Goal: Task Accomplishment & Management: Use online tool/utility

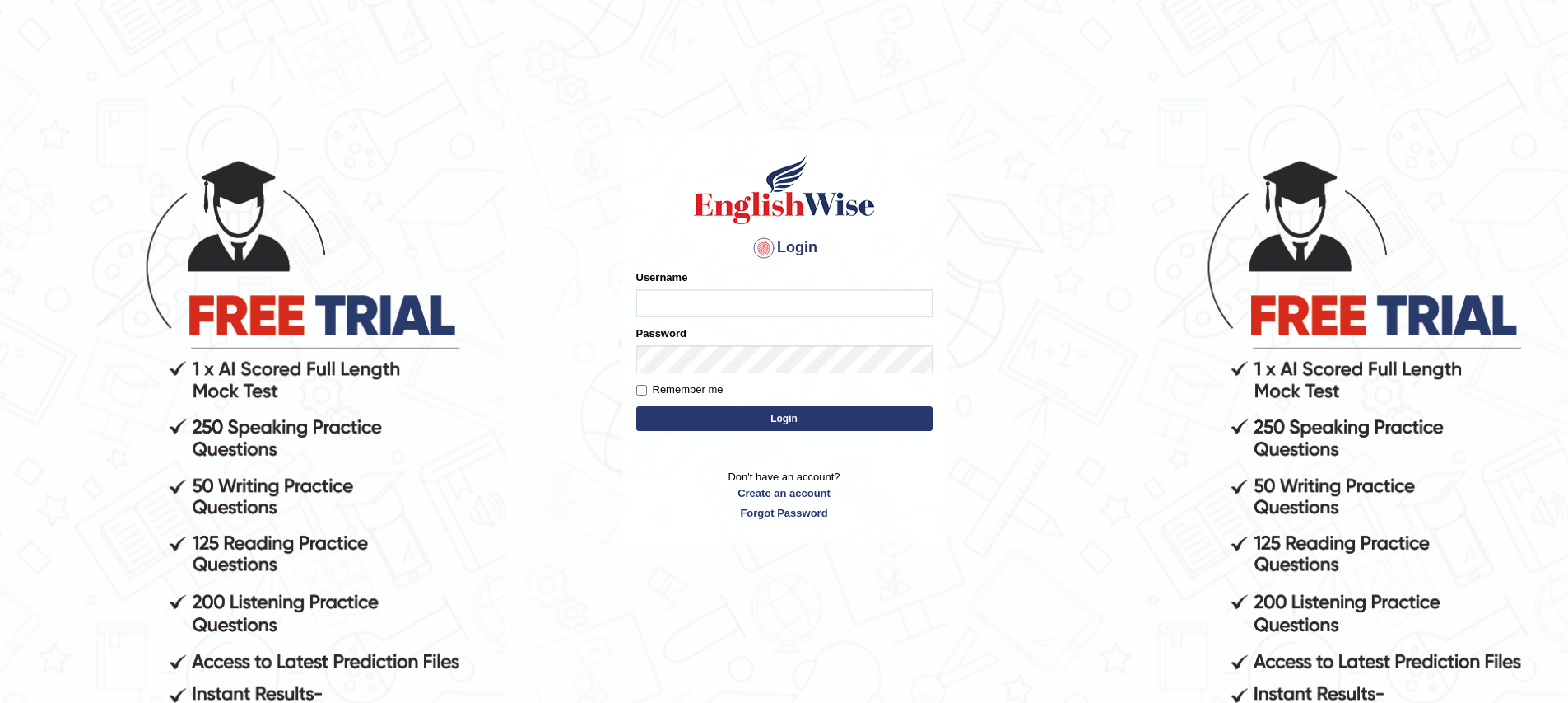
drag, startPoint x: 0, startPoint y: 0, endPoint x: 730, endPoint y: 304, distance: 790.8
click at [730, 304] on input "Username" at bounding box center [785, 303] width 296 height 28
type input "hoover_parramatta"
click at [642, 393] on input "Remember me" at bounding box center [642, 390] width 11 height 11
checkbox input "true"
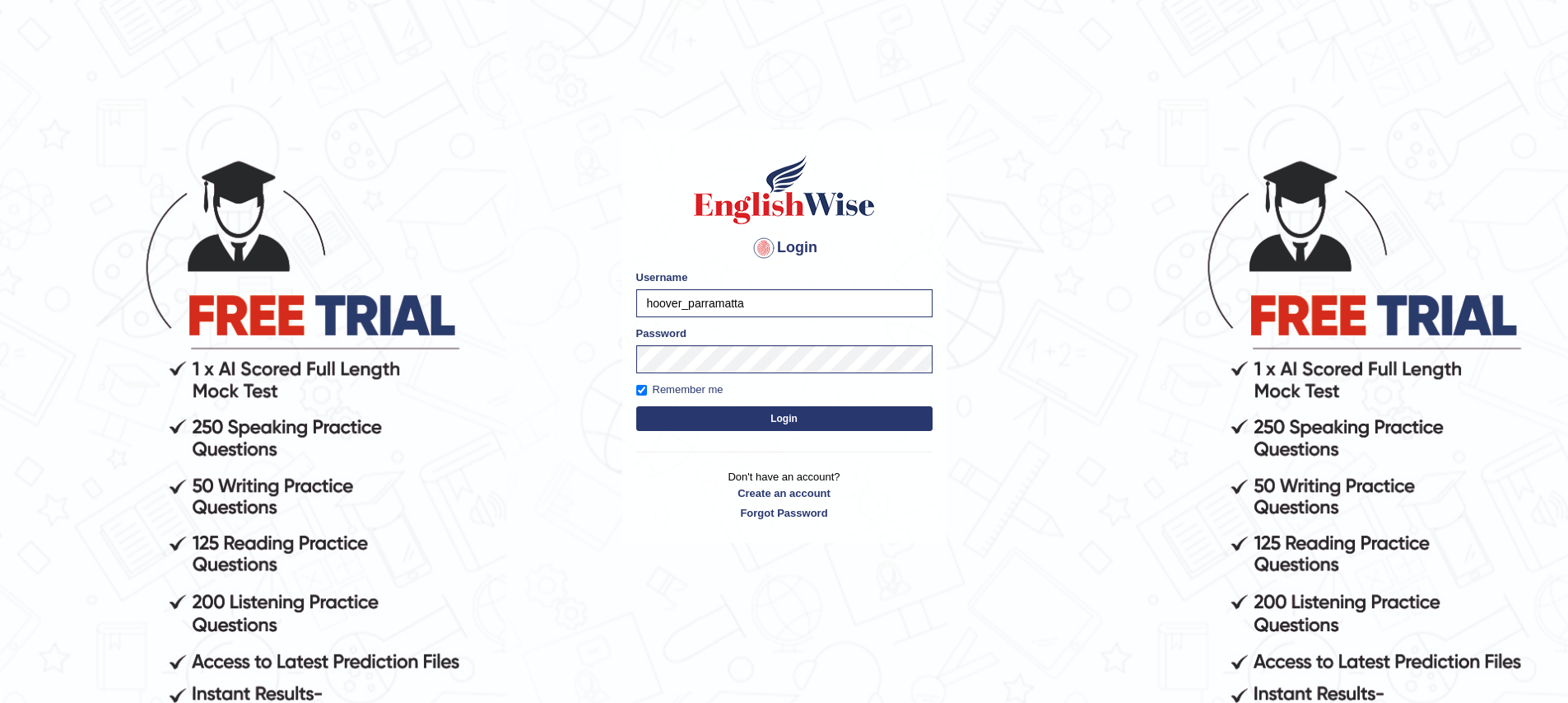
click at [779, 422] on button "Login" at bounding box center [785, 418] width 296 height 25
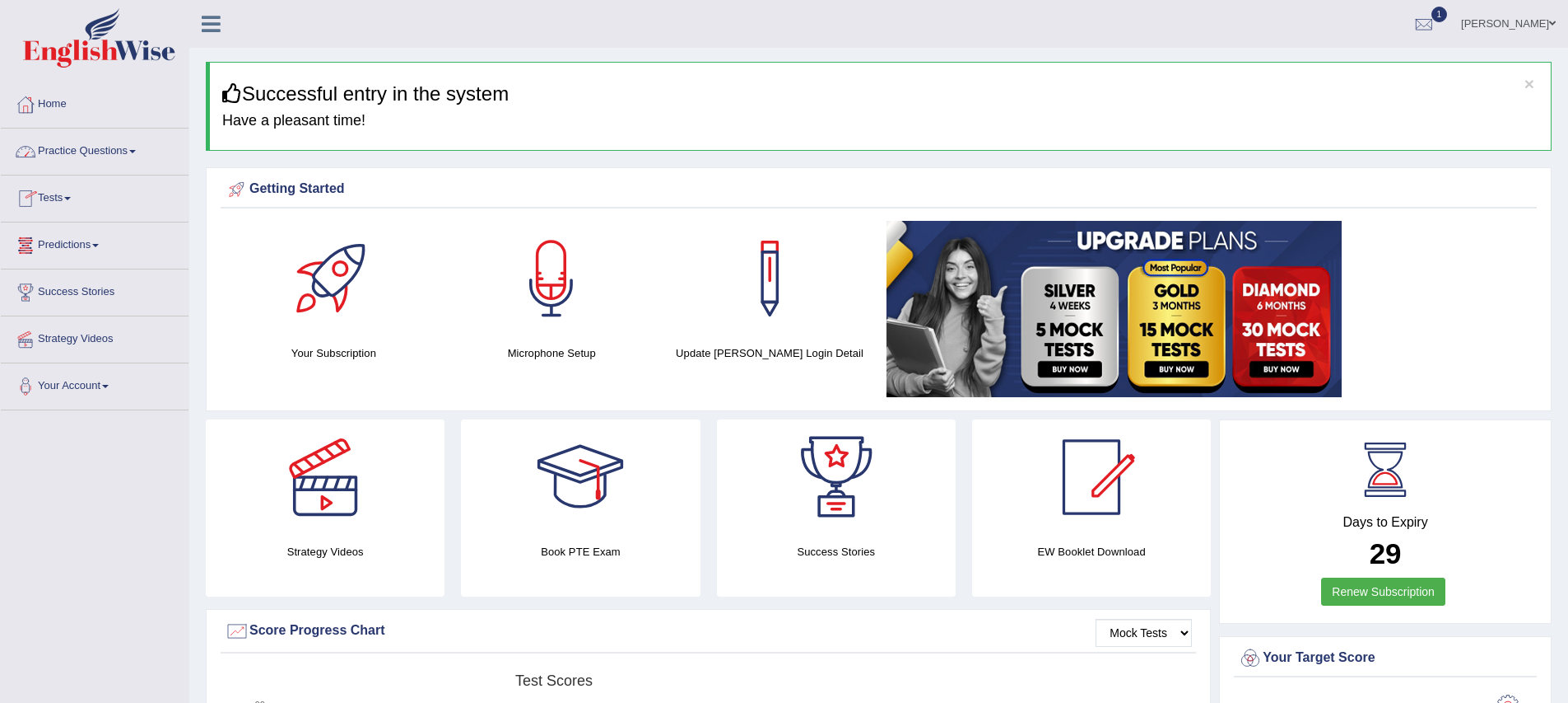
click at [84, 156] on link "Practice Questions" at bounding box center [94, 149] width 187 height 41
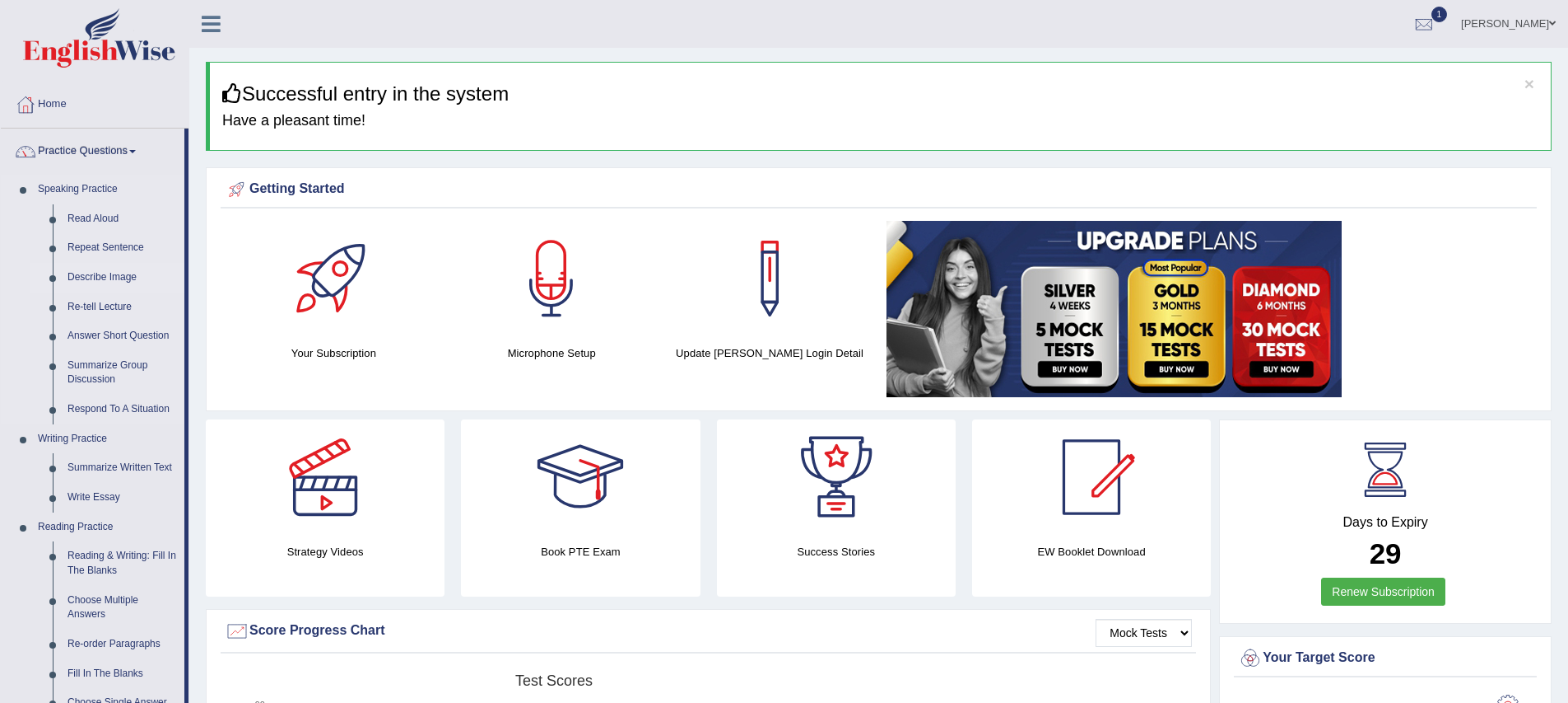
scroll to position [3, 0]
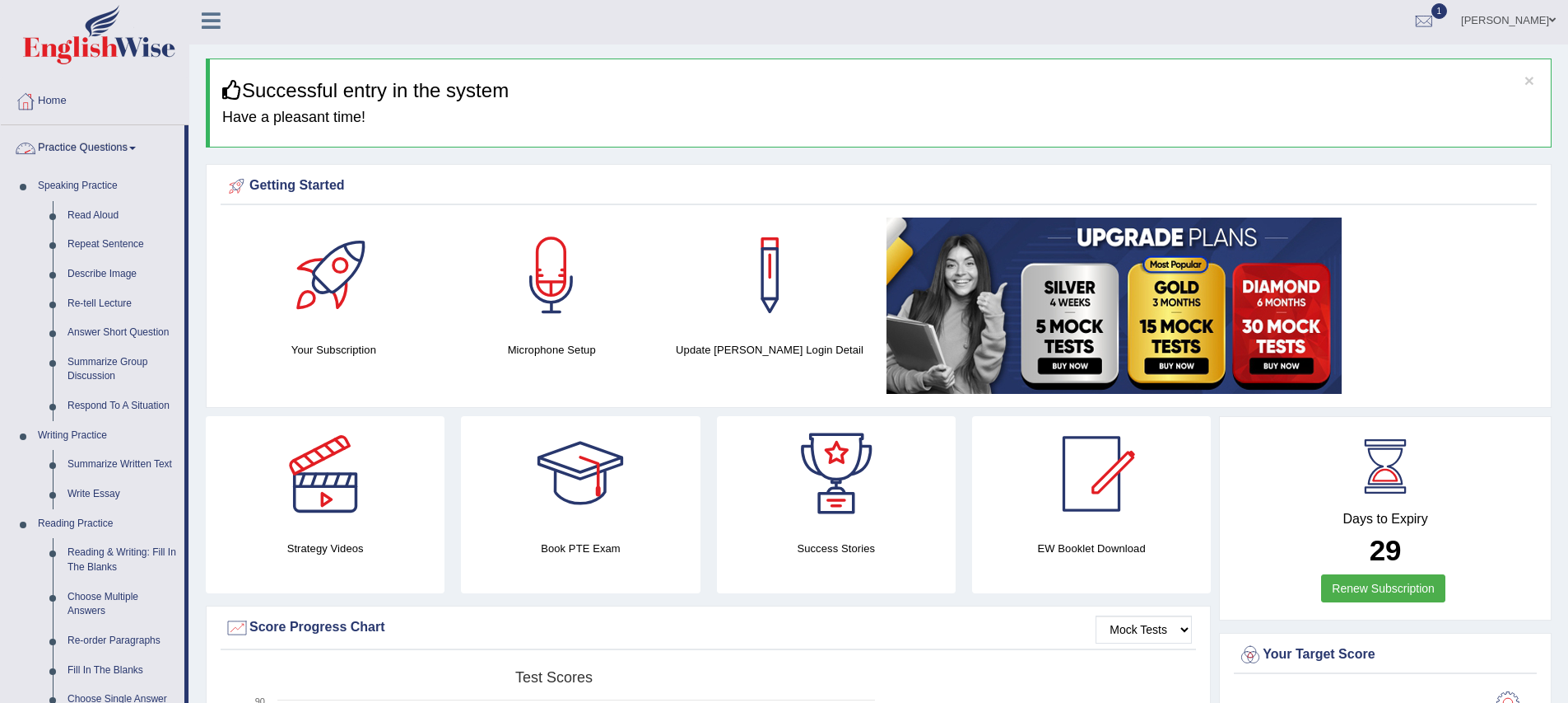
click at [77, 150] on link "Practice Questions" at bounding box center [92, 146] width 183 height 41
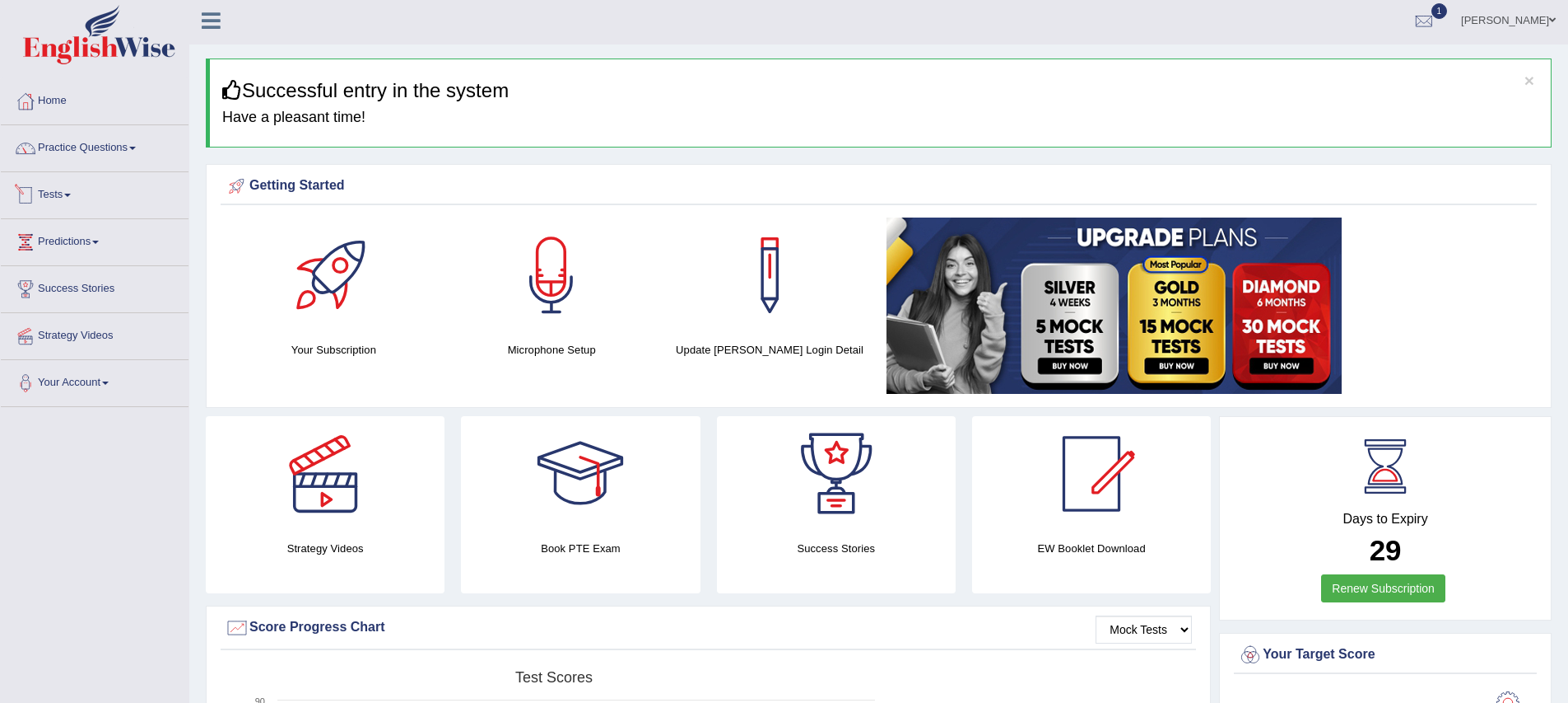
click at [72, 197] on link "Tests" at bounding box center [94, 192] width 187 height 41
click at [107, 234] on link "Take Practice Sectional Test" at bounding box center [107, 233] width 154 height 29
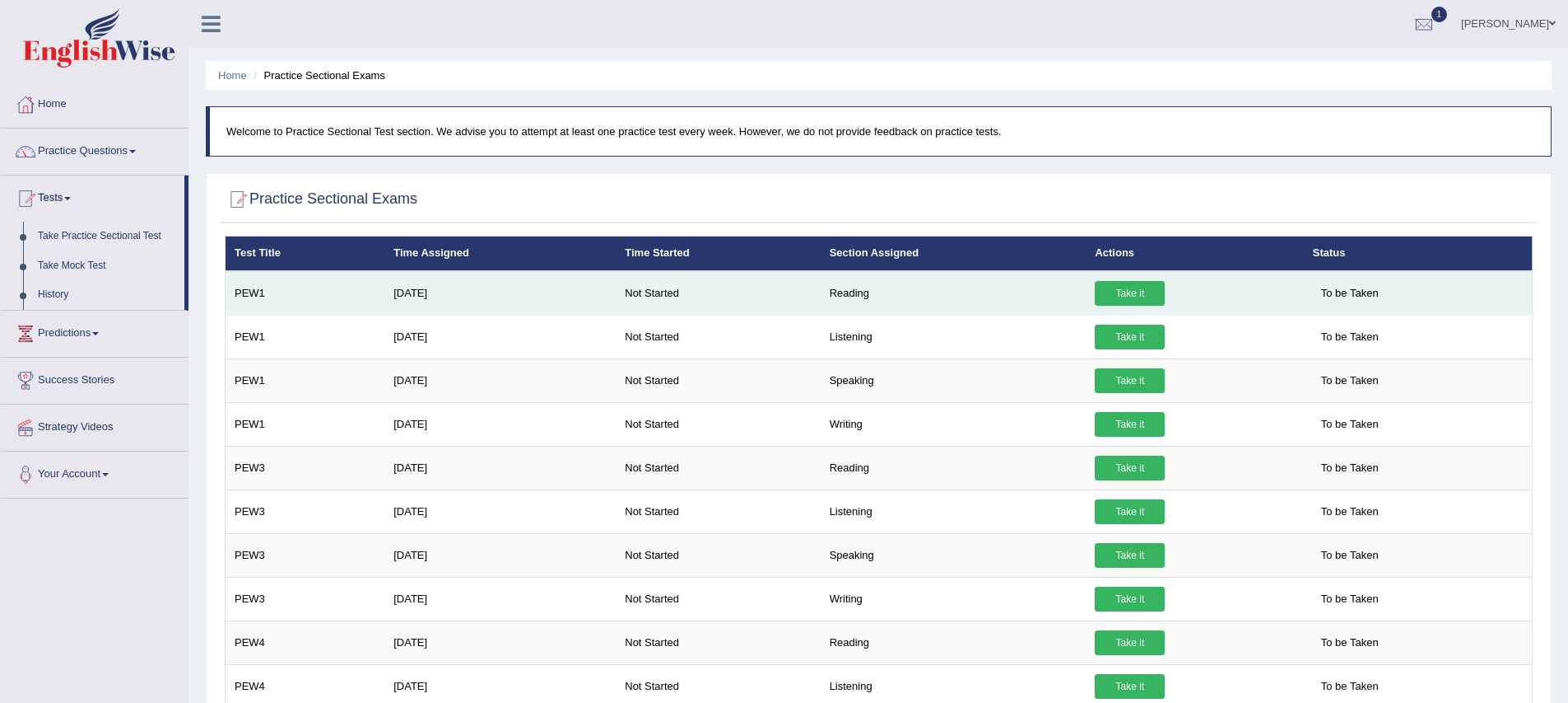
click at [1132, 296] on link "Take it" at bounding box center [1129, 293] width 70 height 25
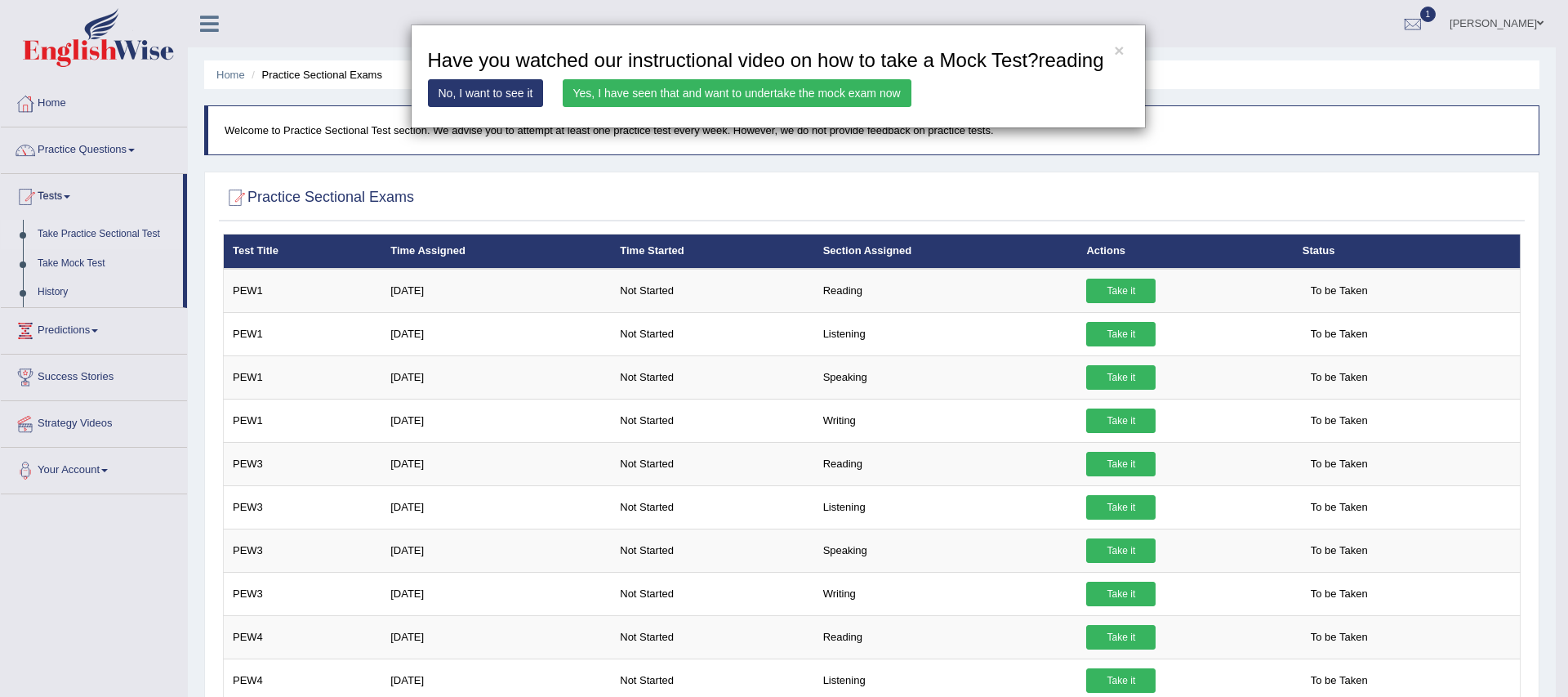
click at [696, 107] on link "Yes, I have seen that and want to undertake the mock exam now" at bounding box center [737, 92] width 348 height 28
click at [695, 107] on link "Yes, I have seen that and want to undertake the mock exam now" at bounding box center [737, 92] width 348 height 28
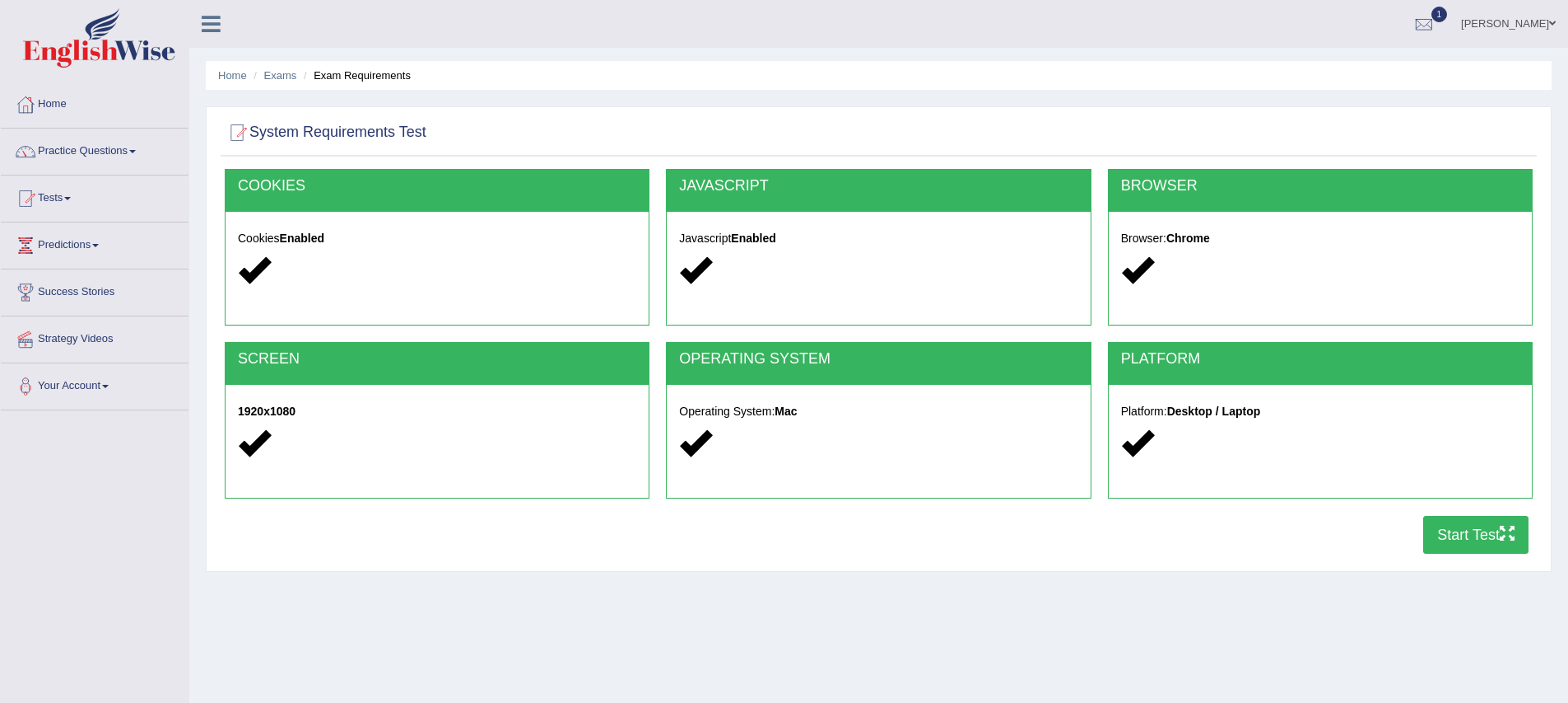
click at [1466, 545] on button "Start Test" at bounding box center [1476, 534] width 105 height 38
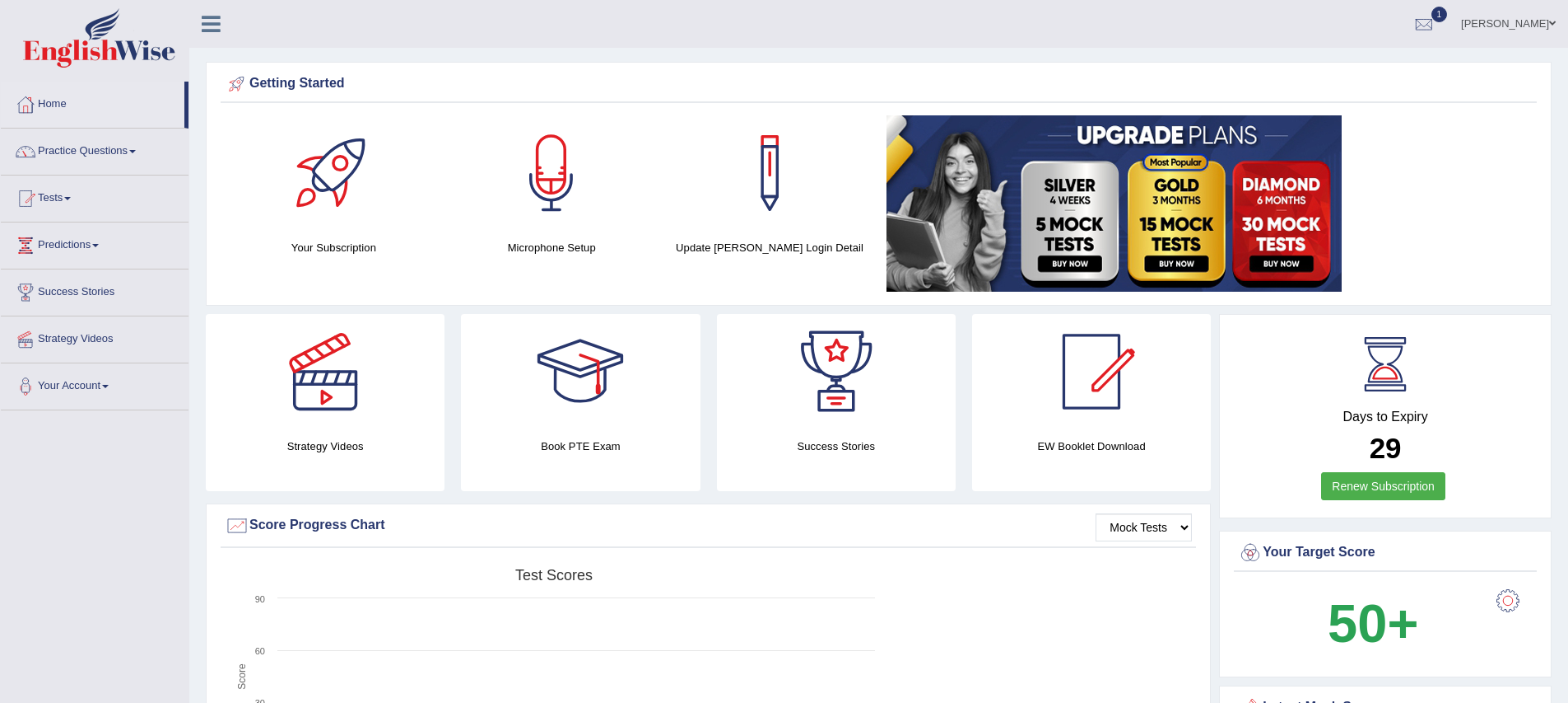
click at [1407, 198] on link at bounding box center [1206, 203] width 638 height 177
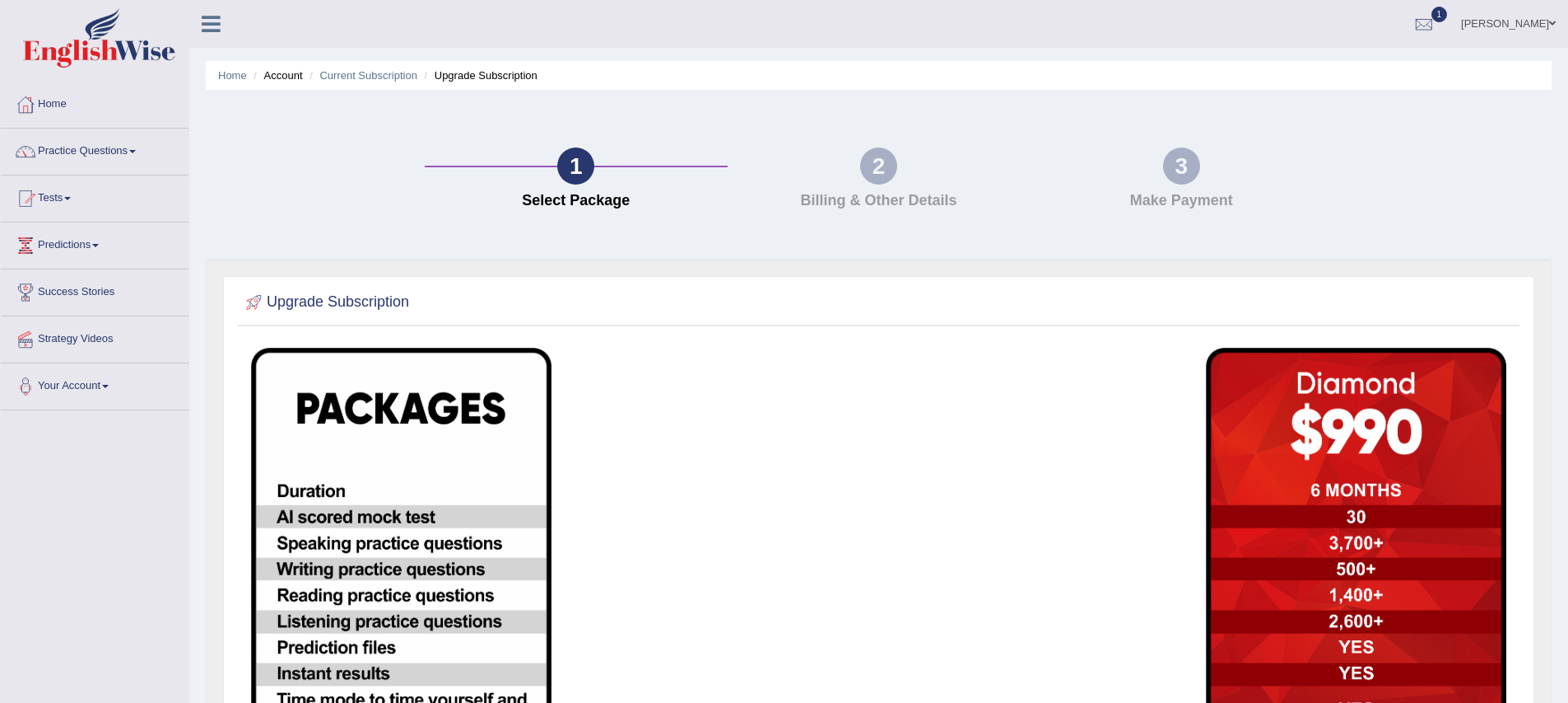
click at [885, 200] on h4 "Billing & Other Details" at bounding box center [879, 200] width 287 height 17
click at [729, 446] on td at bounding box center [719, 685] width 319 height 693
click at [1437, 31] on div at bounding box center [1424, 25] width 25 height 25
click at [1299, 81] on span "Exam evaluated" at bounding box center [1325, 81] width 219 height 13
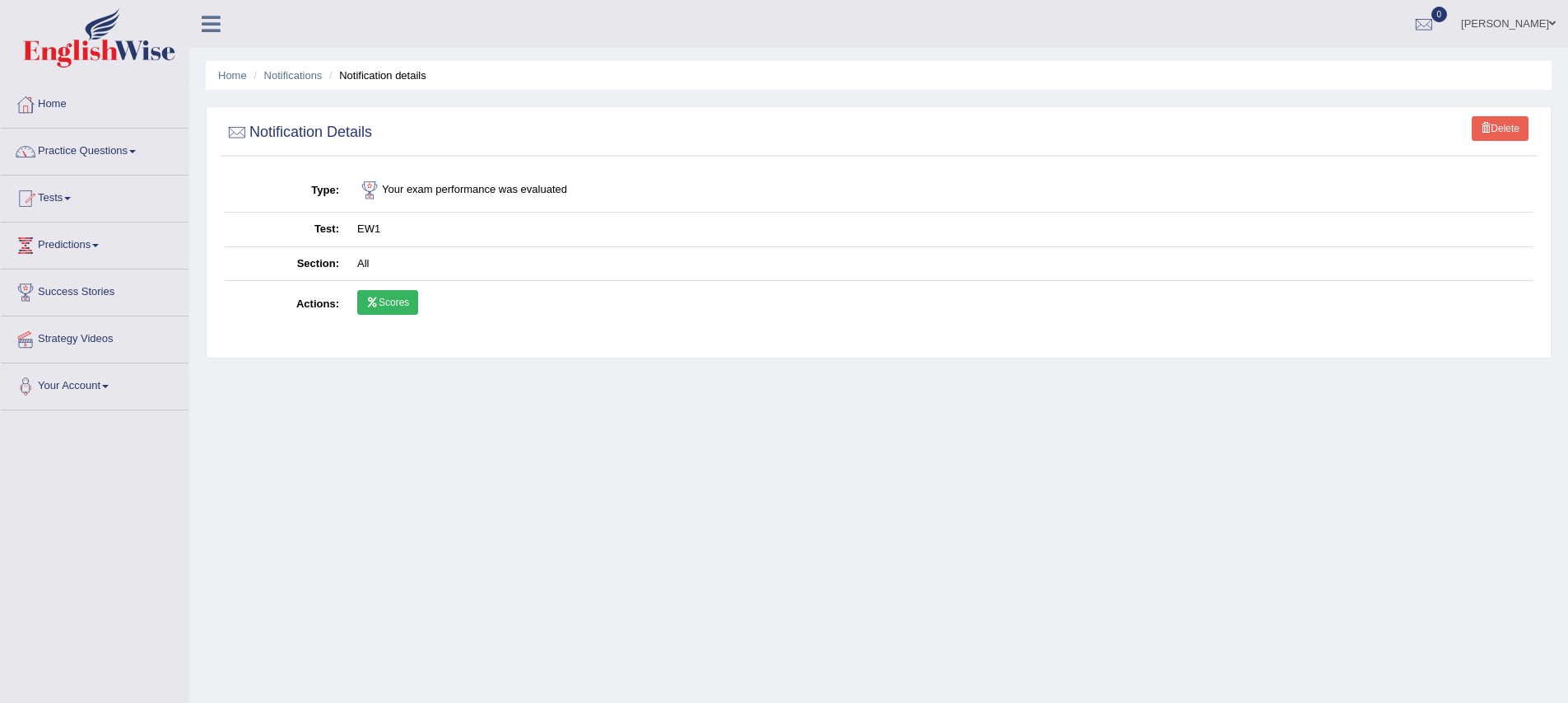
click at [397, 423] on div "Home Notifications Notification details Delete Notification Details Type Your e…" at bounding box center [878, 411] width 1379 height 824
click at [579, 218] on td "EW1" at bounding box center [940, 229] width 1184 height 34
click at [385, 305] on link "Scores" at bounding box center [388, 301] width 61 height 25
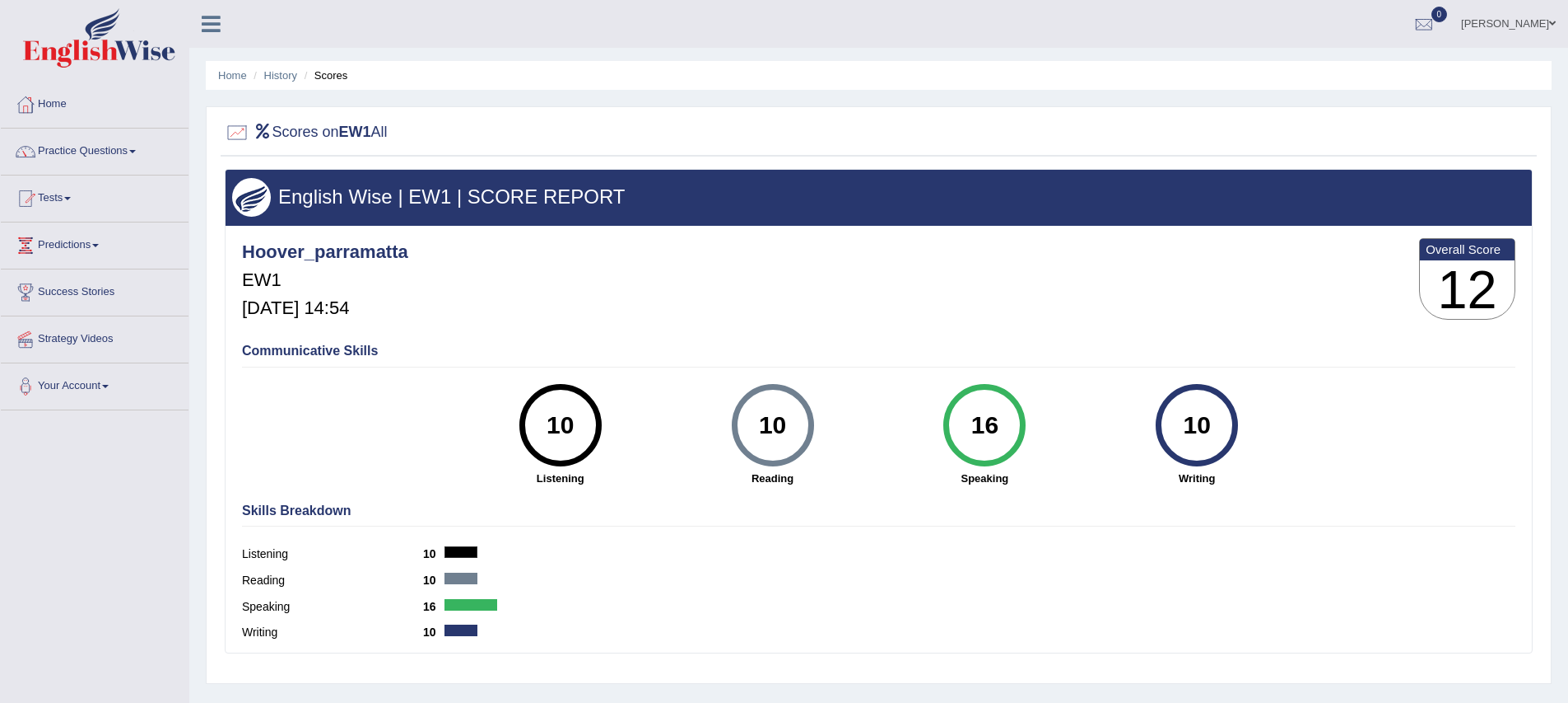
click at [845, 300] on div "Hoover_parramatta EW1 [DATE] 14:54 Overall Score 12" at bounding box center [878, 283] width 1281 height 98
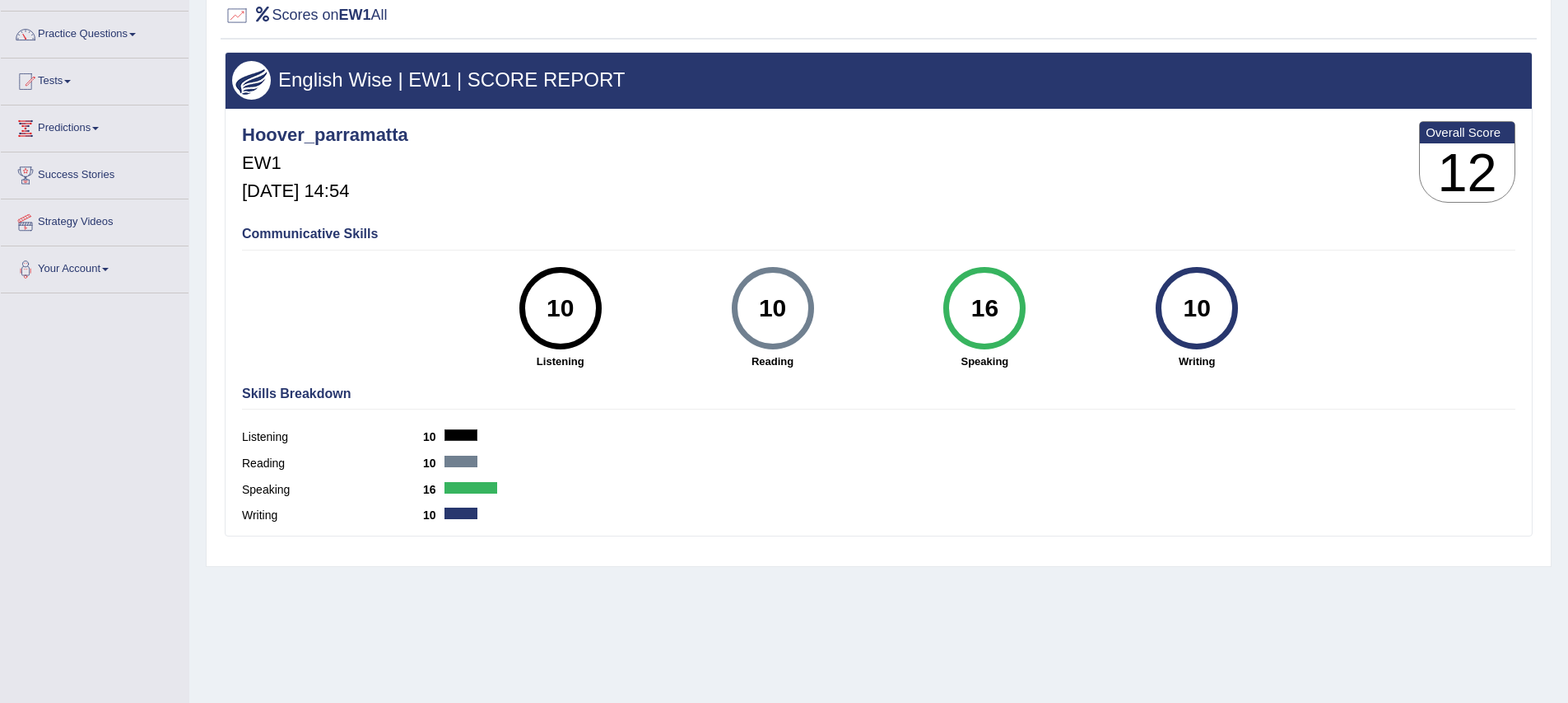
scroll to position [156, 0]
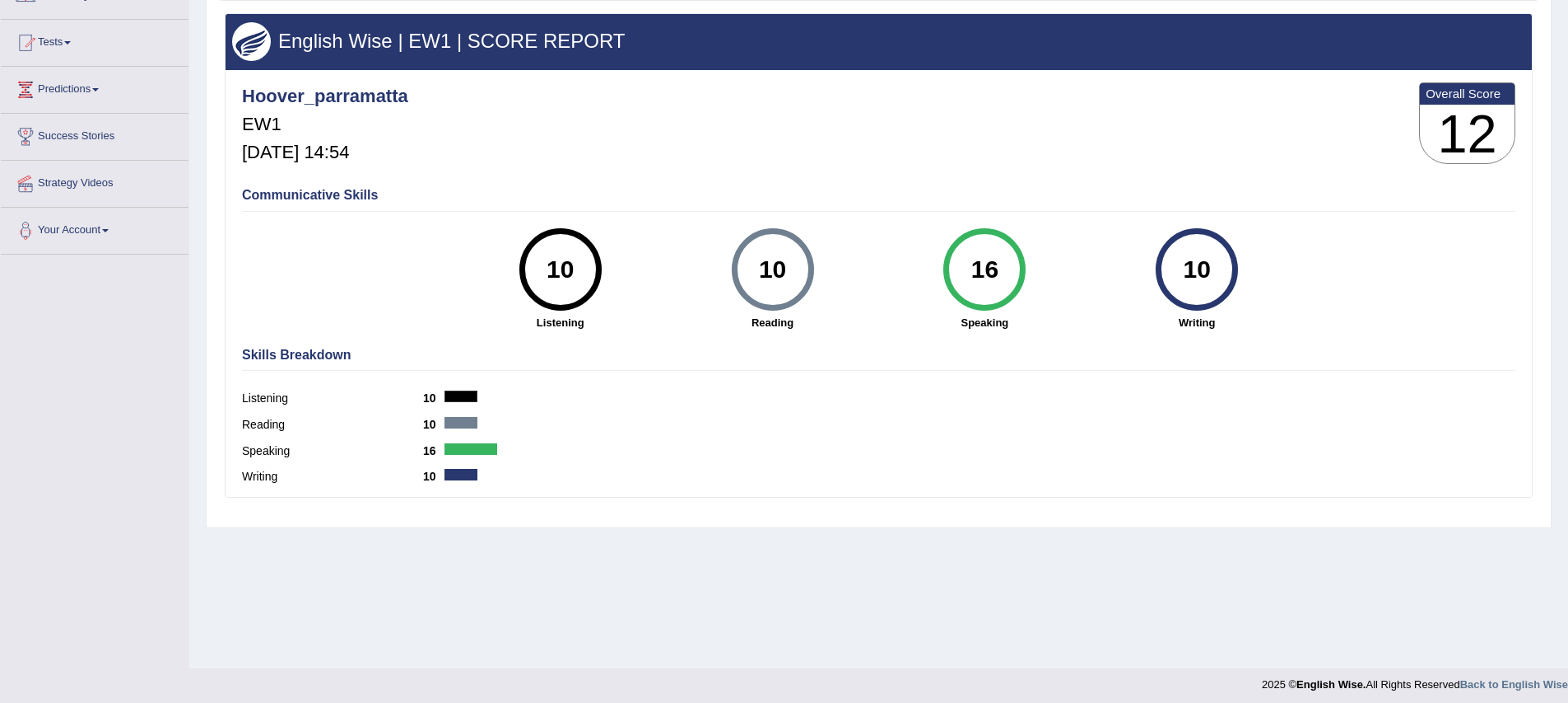
click at [469, 499] on div "English Wise | EW1 | SCORE REPORT Hoover_parramatta EW1 Sep 27, 2025, 14:54 Ove…" at bounding box center [879, 265] width 1317 height 506
click at [479, 448] on div at bounding box center [471, 449] width 53 height 12
click at [471, 417] on div at bounding box center [461, 423] width 33 height 12
click at [463, 398] on div at bounding box center [461, 397] width 33 height 12
click at [464, 417] on div at bounding box center [461, 423] width 33 height 12
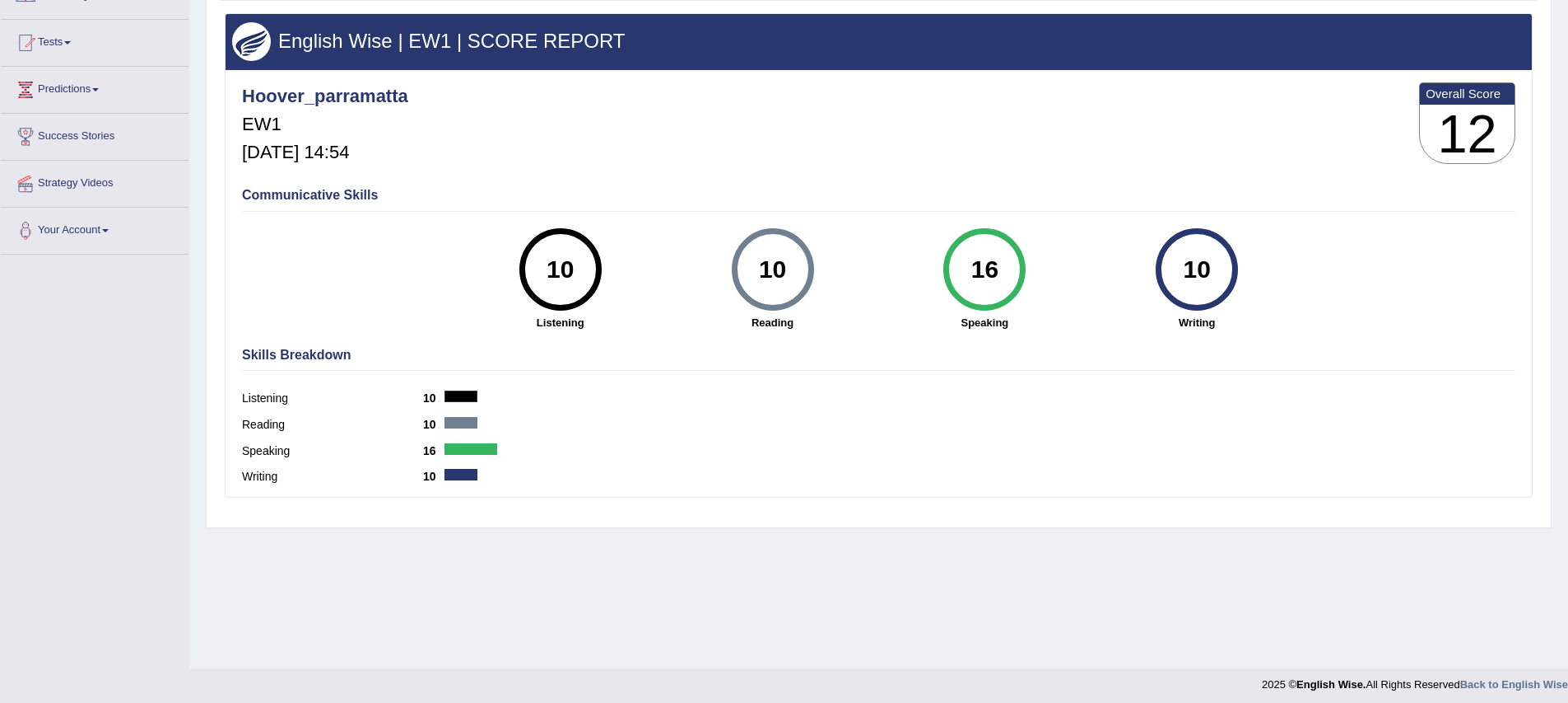
click at [472, 455] on div "Speaking 16" at bounding box center [879, 453] width 1274 height 27
click at [458, 477] on div at bounding box center [461, 474] width 33 height 12
drag, startPoint x: 0, startPoint y: 0, endPoint x: 422, endPoint y: 323, distance: 531.4
click at [422, 323] on div "Communicative Skills 10 Listening 10 Reading 16 Speaking 10 Writing" at bounding box center [878, 257] width 1281 height 156
drag, startPoint x: 422, startPoint y: 323, endPoint x: 1196, endPoint y: 320, distance: 774.0
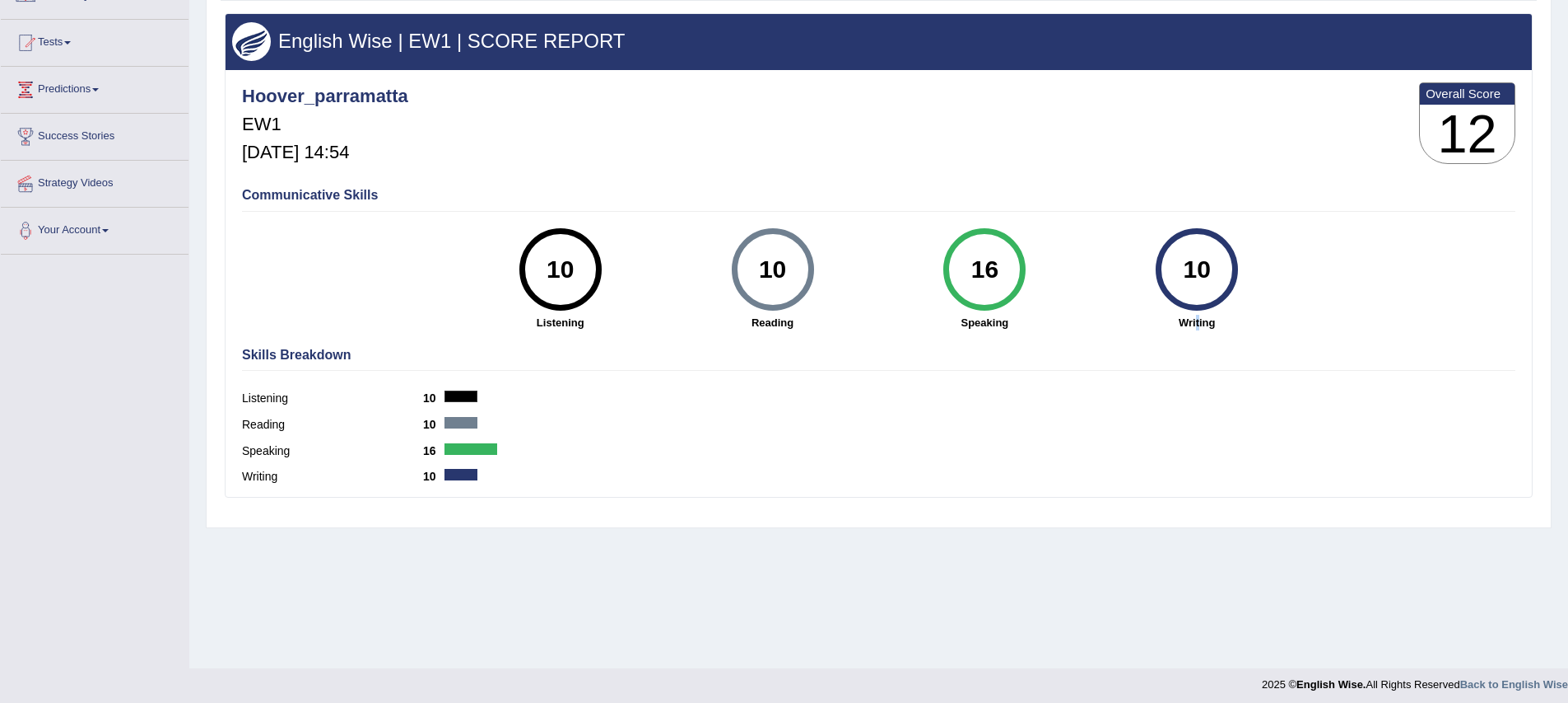
click at [1196, 320] on strong "Writing" at bounding box center [1197, 323] width 196 height 16
drag, startPoint x: 1196, startPoint y: 320, endPoint x: 1222, endPoint y: 271, distance: 55.5
click at [1222, 271] on div "10" at bounding box center [1197, 269] width 60 height 69
drag, startPoint x: 1222, startPoint y: 271, endPoint x: 1128, endPoint y: 270, distance: 94.0
click at [1128, 270] on div "10 Writing" at bounding box center [1197, 279] width 212 height 102
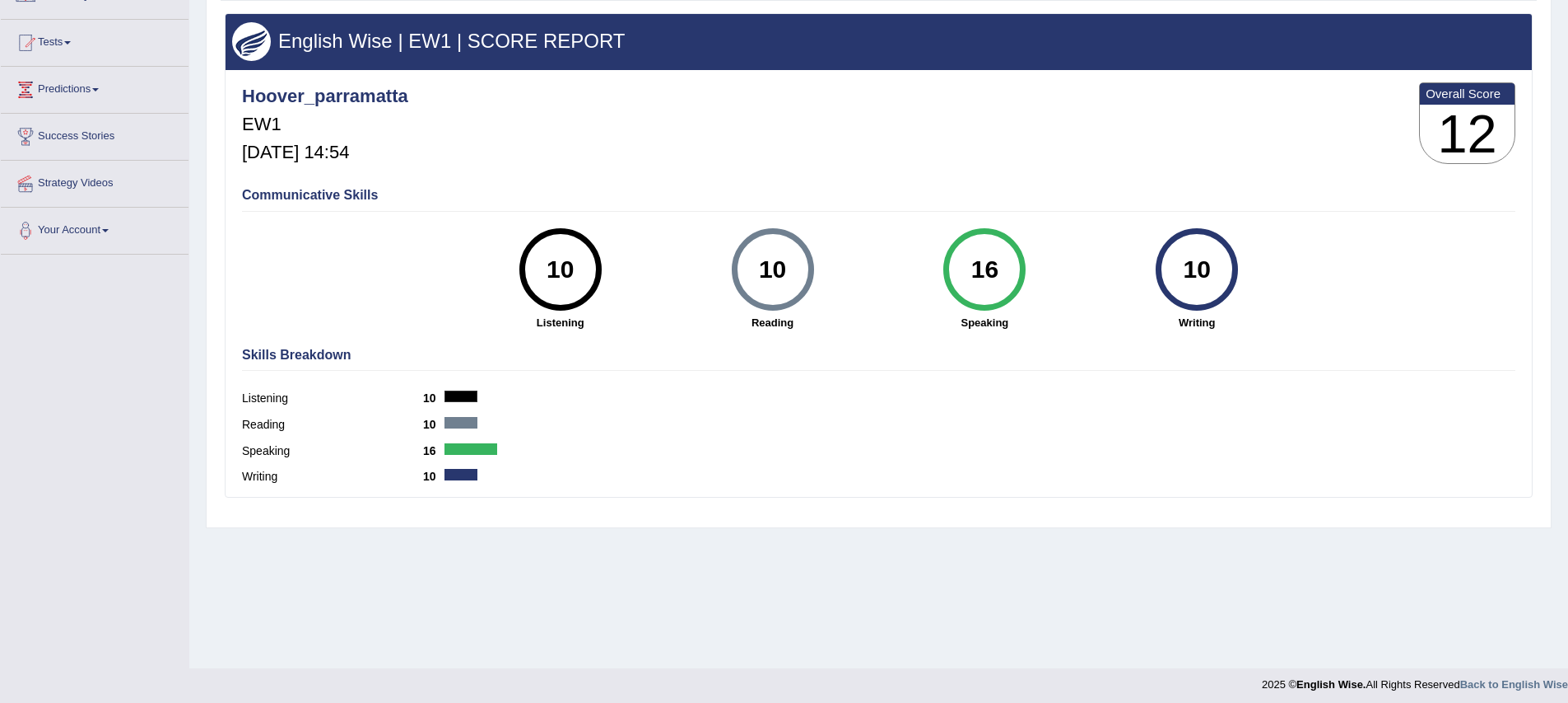
click at [734, 298] on div "10 Reading" at bounding box center [773, 279] width 212 height 102
click at [361, 244] on div "Communicative Skills 10 Listening 10 Reading 16 Speaking 10 Writing" at bounding box center [878, 257] width 1281 height 156
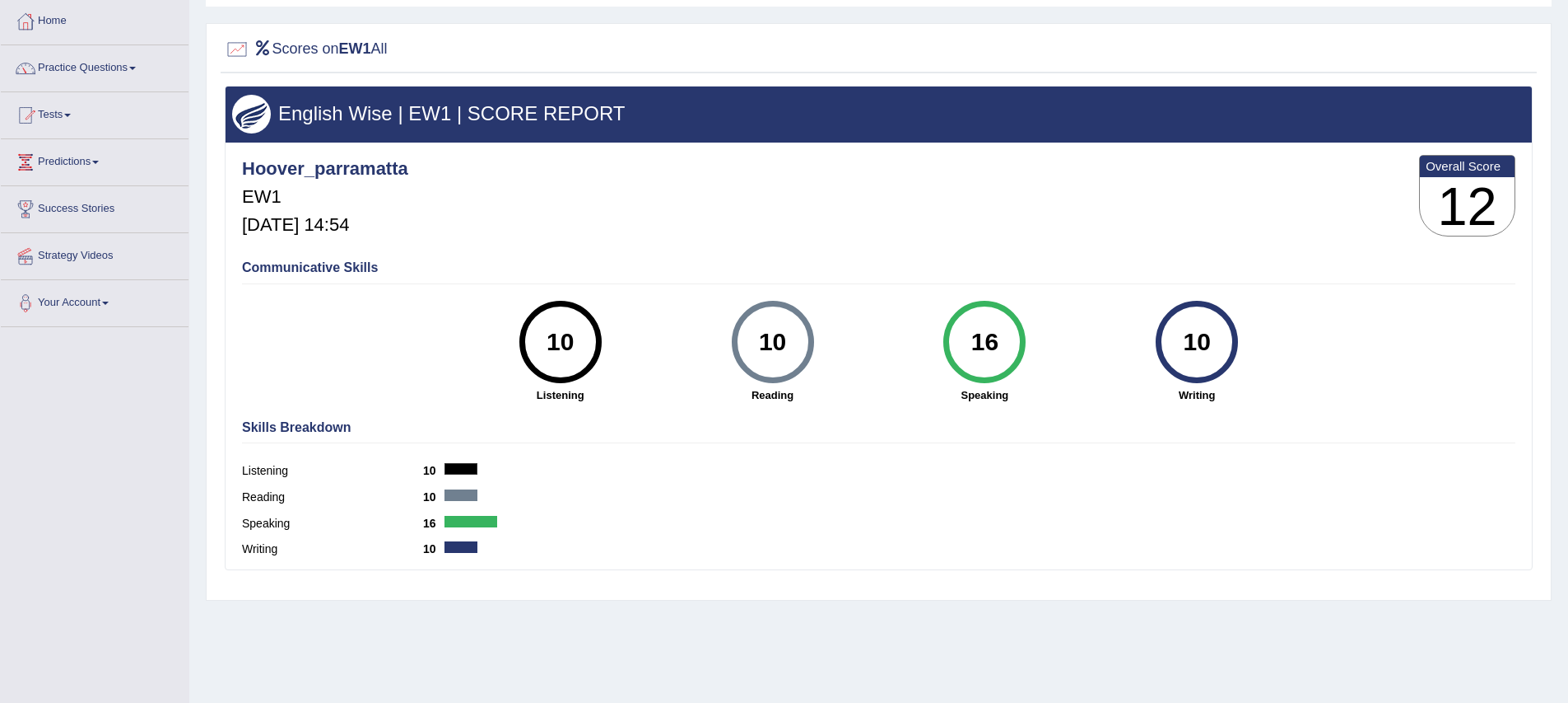
scroll to position [0, 0]
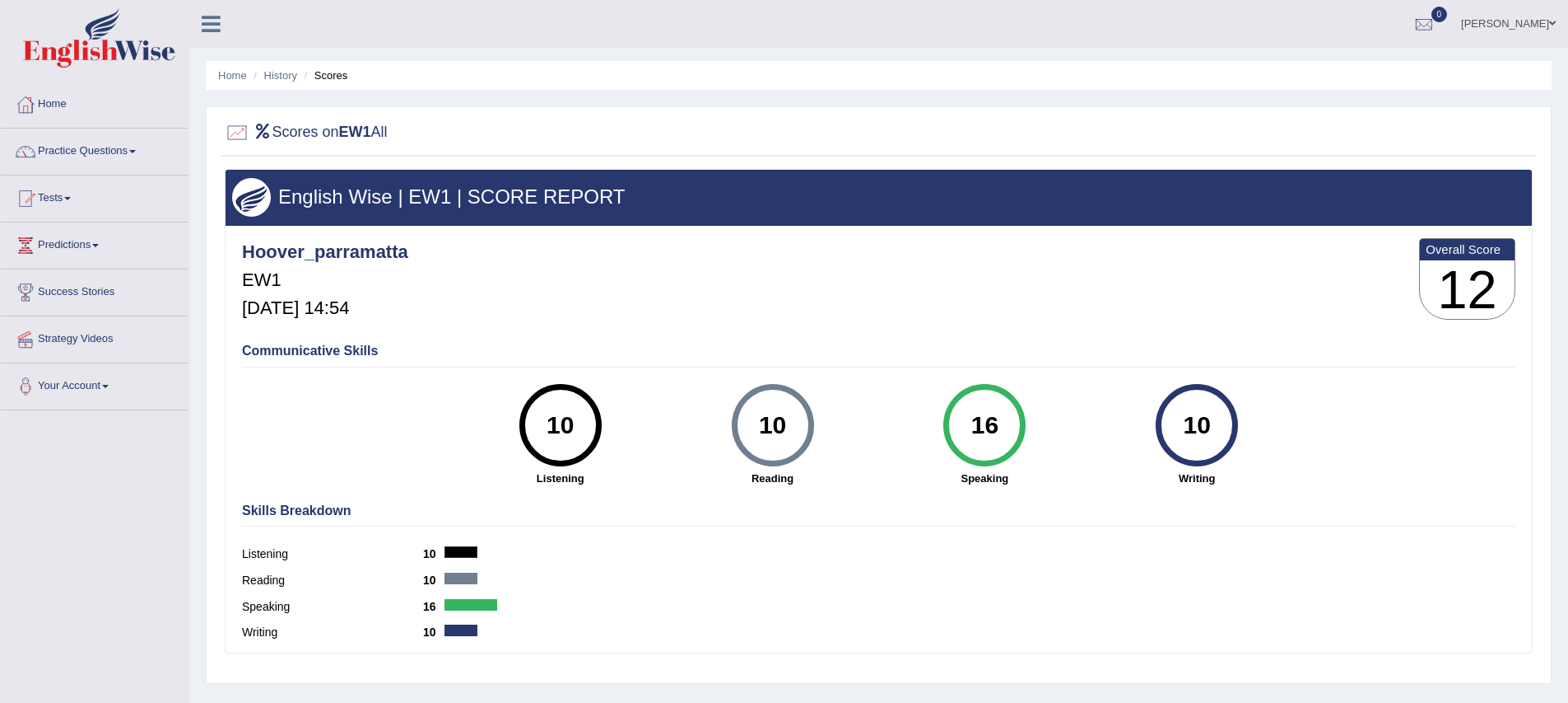
drag, startPoint x: 1128, startPoint y: 270, endPoint x: 1439, endPoint y: 22, distance: 397.8
click at [1437, 22] on div at bounding box center [1424, 25] width 25 height 25
click at [969, 336] on div "Communicative Skills 10 Listening 10 [GEOGRAPHIC_DATA] 16 Speaking 10 Writing" at bounding box center [878, 413] width 1281 height 156
click at [348, 366] on hr at bounding box center [879, 366] width 1274 height 1
drag, startPoint x: 0, startPoint y: 0, endPoint x: 350, endPoint y: 365, distance: 505.7
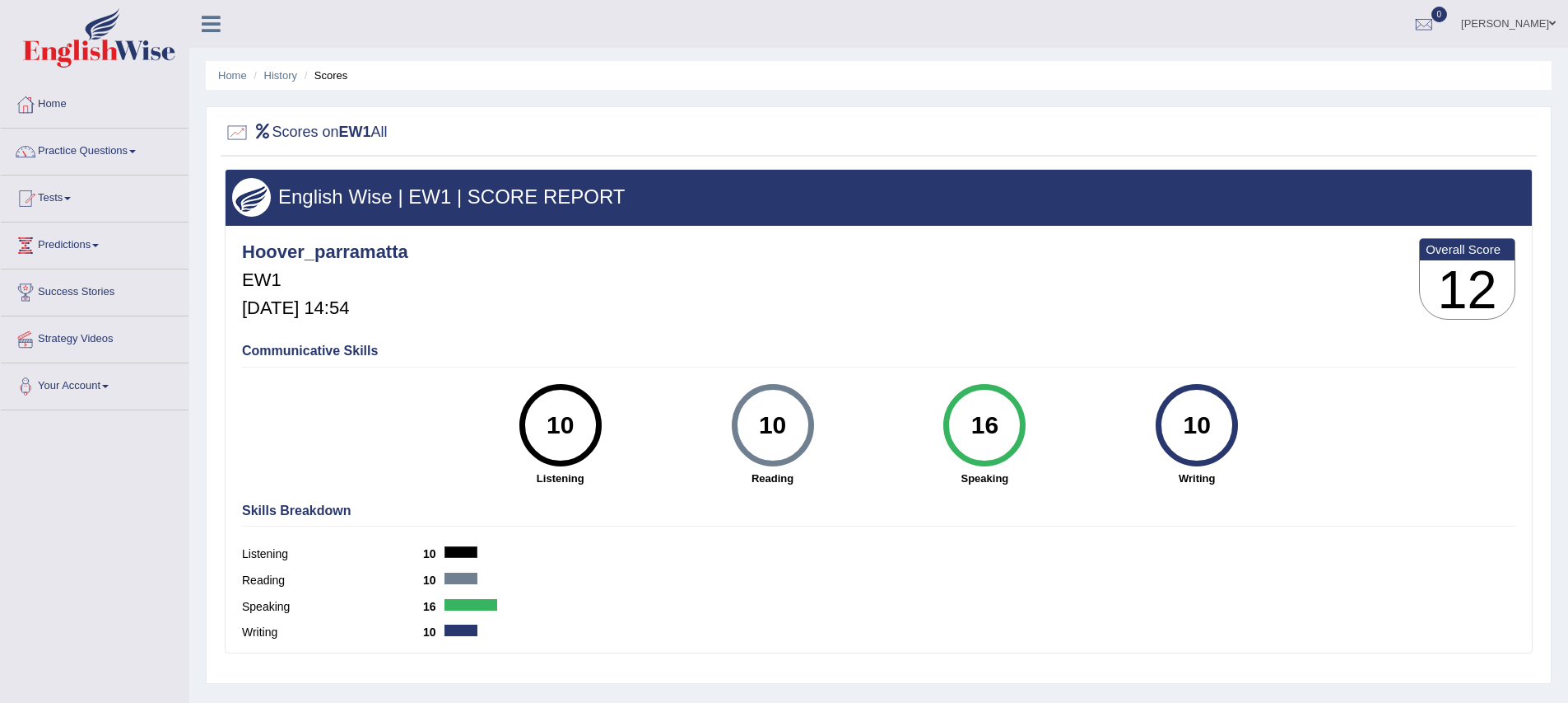
click at [350, 365] on div "Communicative Skills 10 Listening 10 [GEOGRAPHIC_DATA] 16 Speaking 10 Writing" at bounding box center [878, 413] width 1281 height 156
drag, startPoint x: 350, startPoint y: 365, endPoint x: 407, endPoint y: 333, distance: 65.4
click at [407, 333] on div "English Wise | EW1 | SCORE REPORT Hoover_parramatta EW1 Sep 27, 2025, 14:54 Ove…" at bounding box center [878, 410] width 1308 height 484
click at [438, 328] on div "Hoover_parramatta EW1 Sep 27, 2025, 14:54 Overall Score 12" at bounding box center [878, 283] width 1281 height 98
click at [84, 144] on link "Practice Questions" at bounding box center [94, 149] width 187 height 41
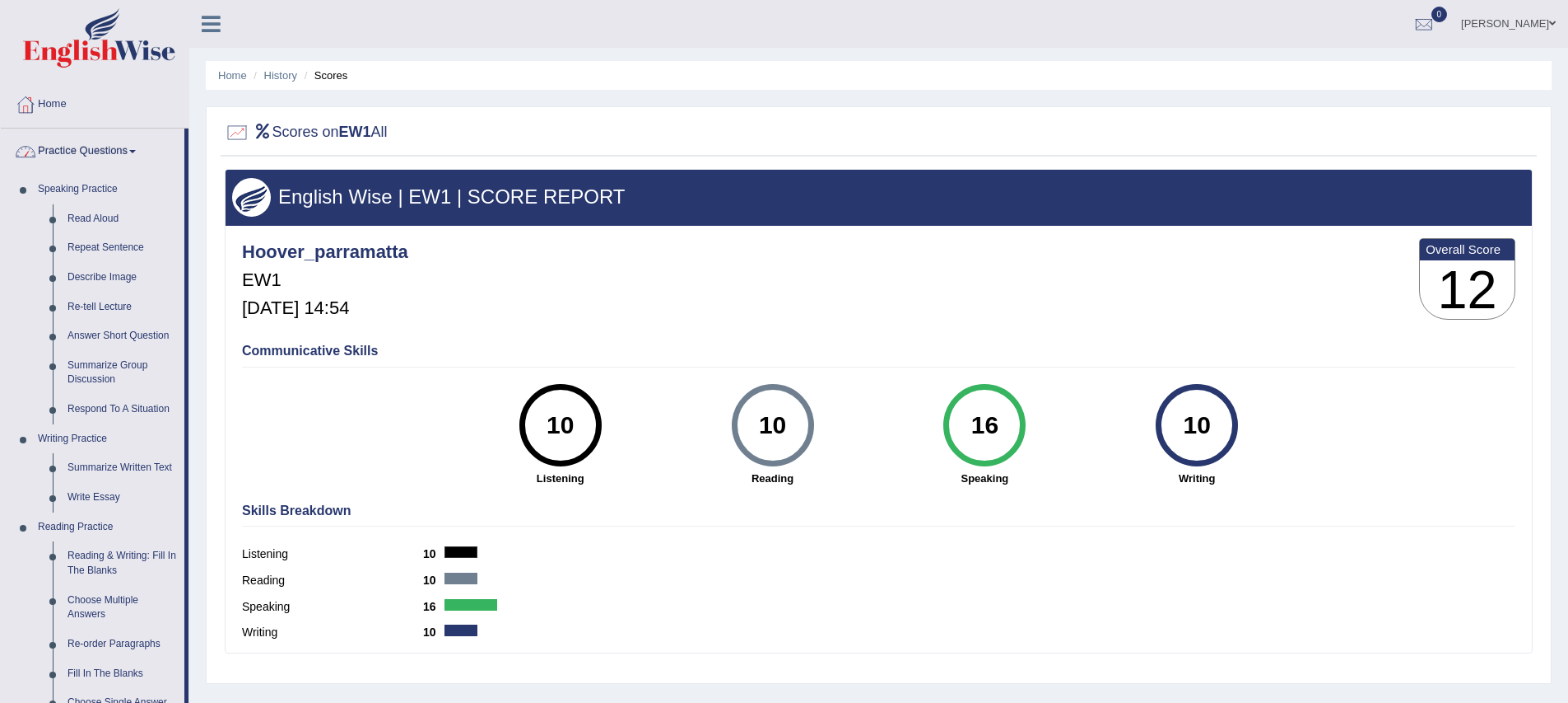
drag, startPoint x: 407, startPoint y: 333, endPoint x: 75, endPoint y: 155, distance: 376.7
click at [75, 155] on link "Practice Questions" at bounding box center [92, 149] width 183 height 41
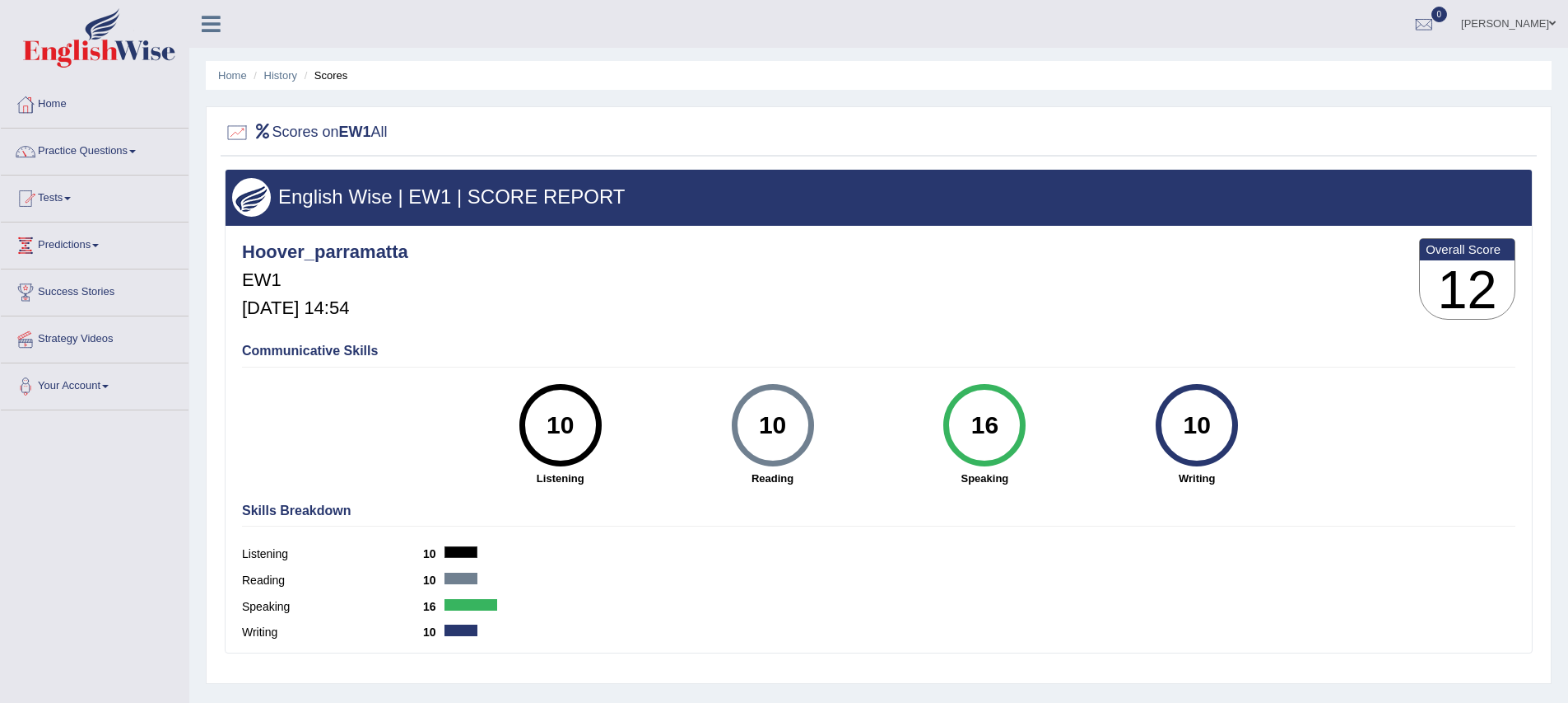
click at [57, 203] on link "Tests" at bounding box center [94, 196] width 187 height 41
click at [93, 238] on link "Take Practice Sectional Test" at bounding box center [107, 237] width 154 height 29
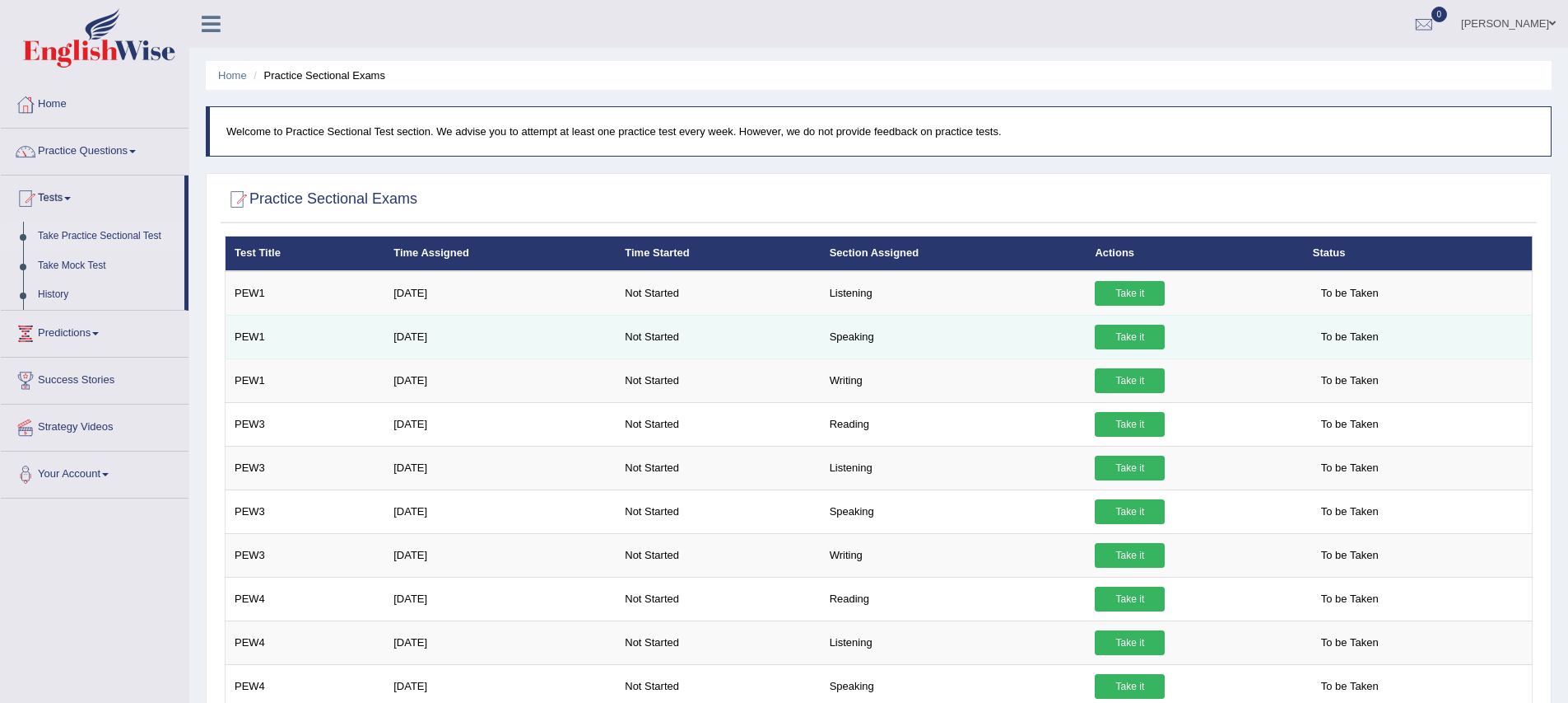
drag, startPoint x: 0, startPoint y: 0, endPoint x: 1129, endPoint y: 333, distance: 1177.1
click at [1129, 333] on link "Take it" at bounding box center [1129, 337] width 70 height 25
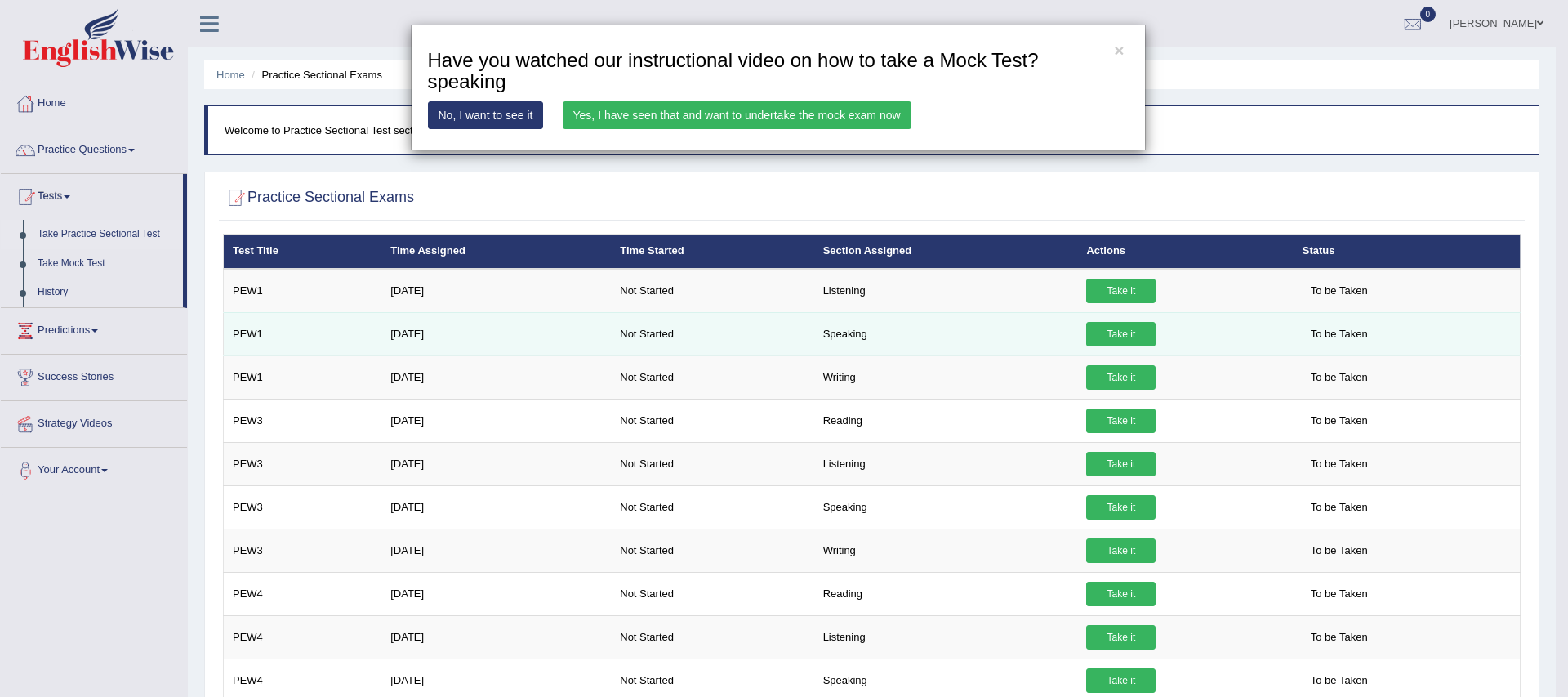
click at [764, 110] on link "Yes, I have seen that and want to undertake the mock exam now" at bounding box center [737, 115] width 348 height 28
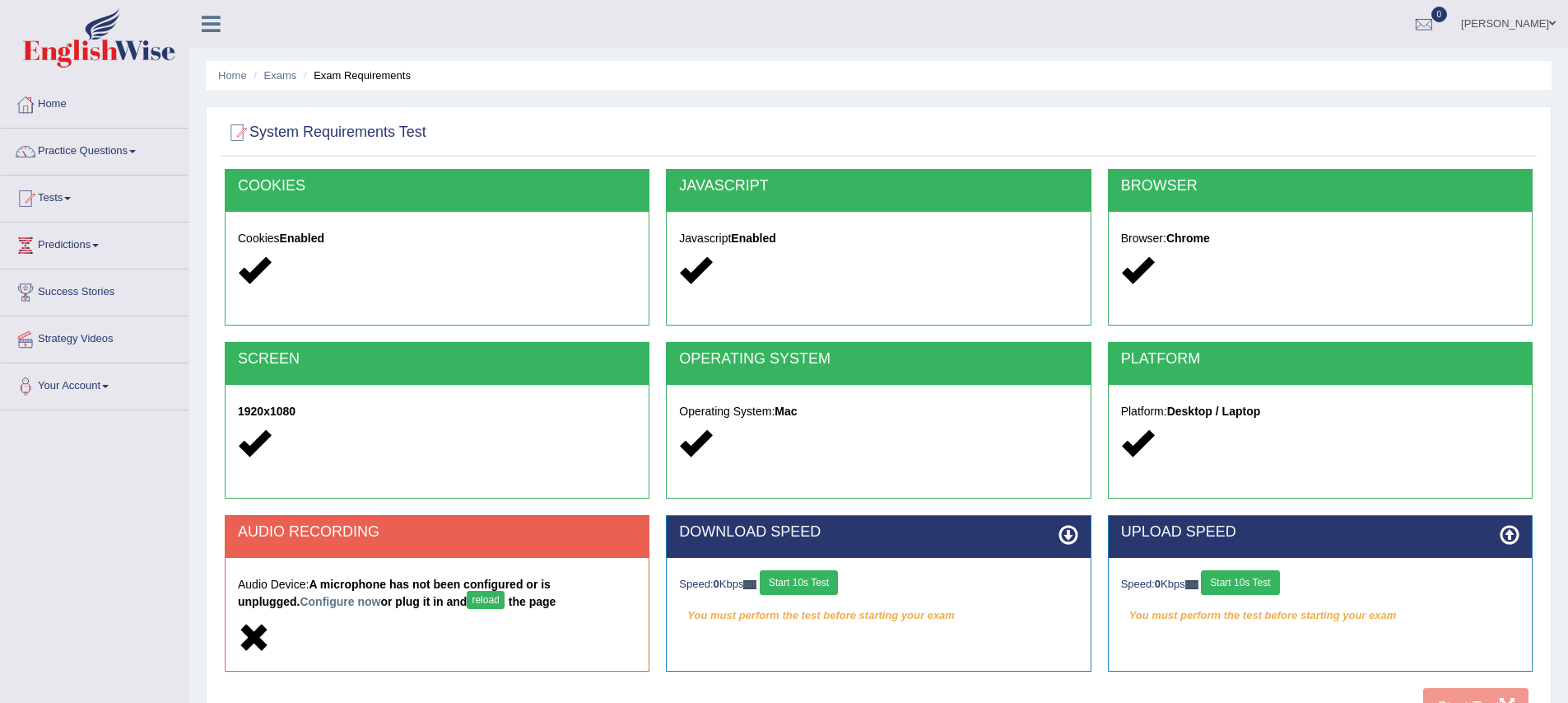
click at [379, 634] on div at bounding box center [437, 639] width 398 height 35
click at [467, 597] on button "reload" at bounding box center [486, 600] width 37 height 18
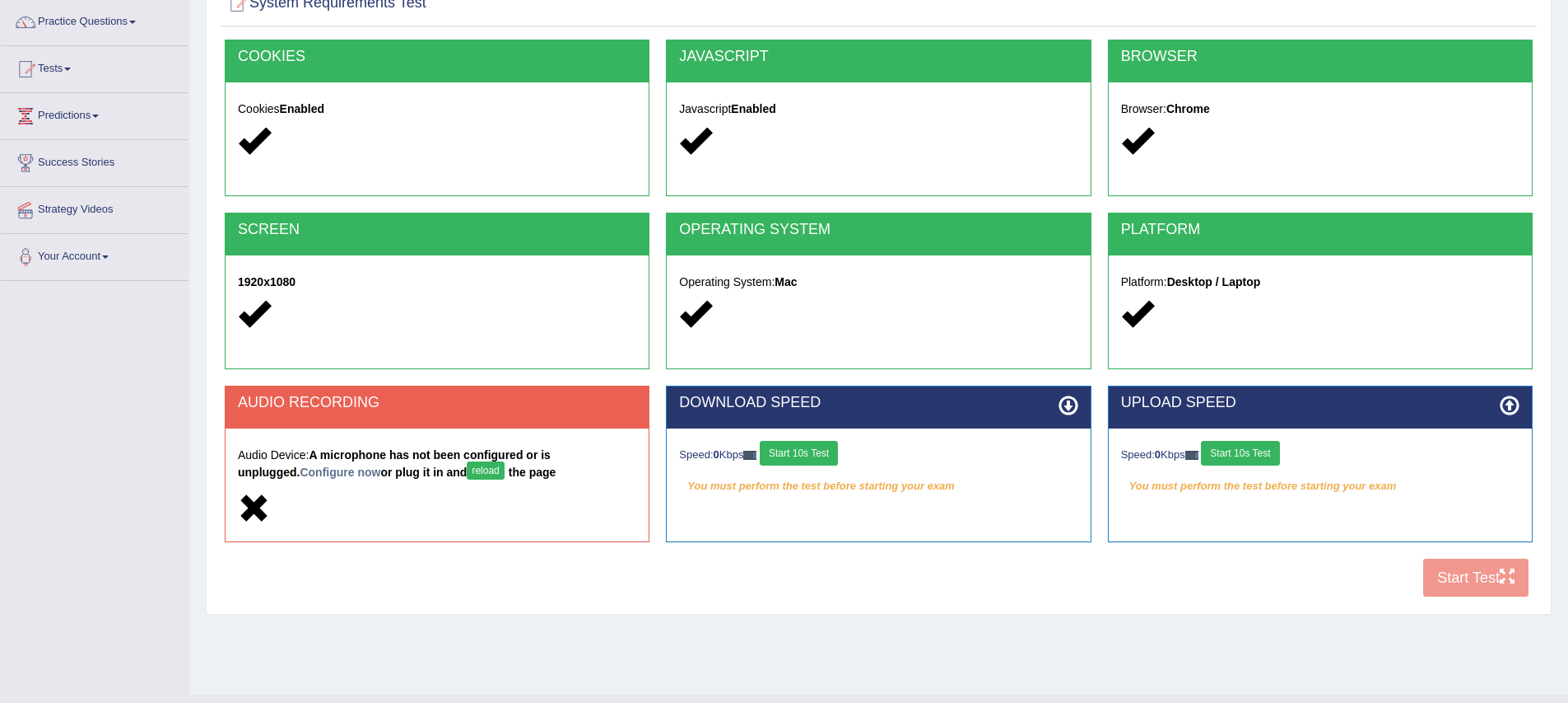
scroll to position [162, 0]
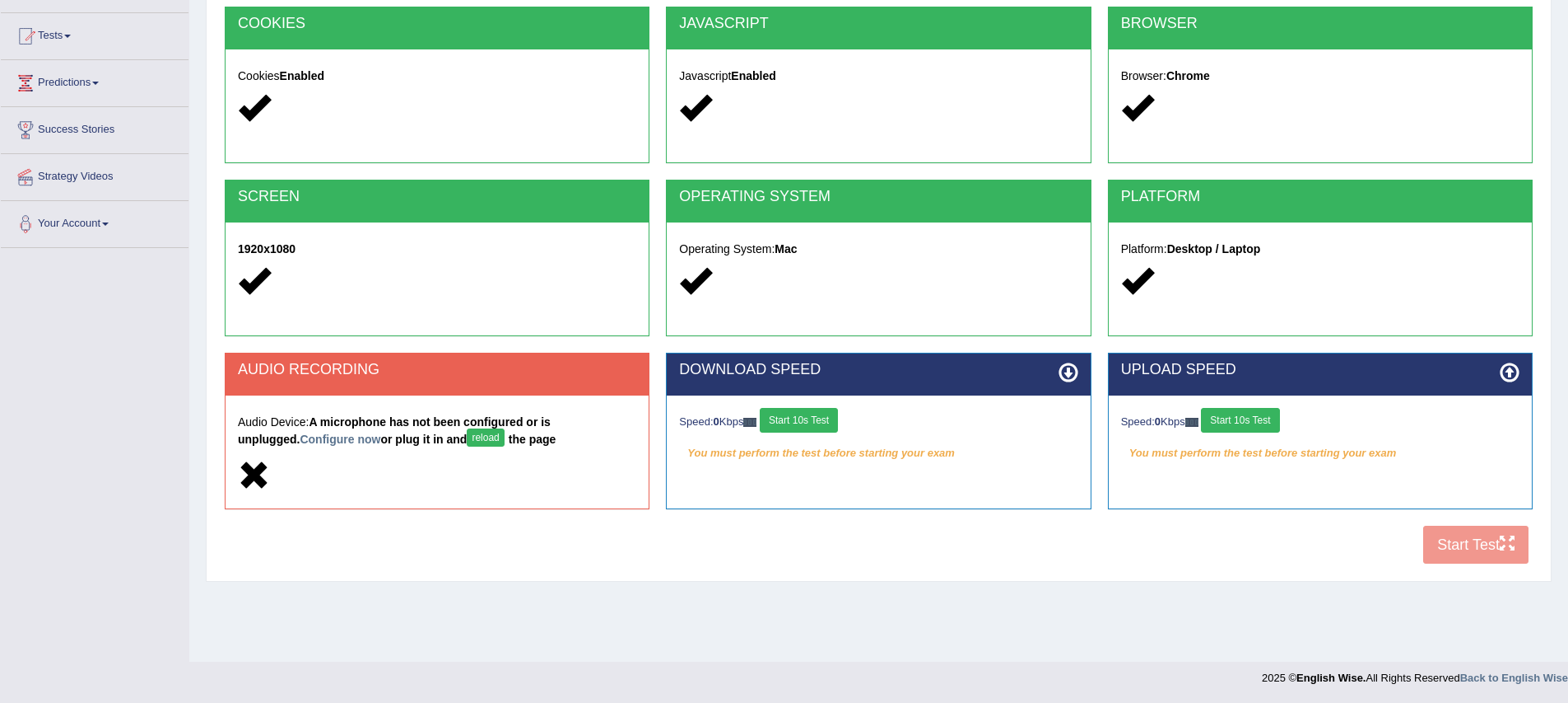
click at [467, 443] on button "reload" at bounding box center [486, 437] width 37 height 18
click at [467, 438] on button "reload" at bounding box center [486, 437] width 37 height 18
click at [820, 419] on button "Start 10s Test" at bounding box center [799, 419] width 78 height 25
click at [1245, 421] on button "Start 10s Test" at bounding box center [1240, 419] width 78 height 25
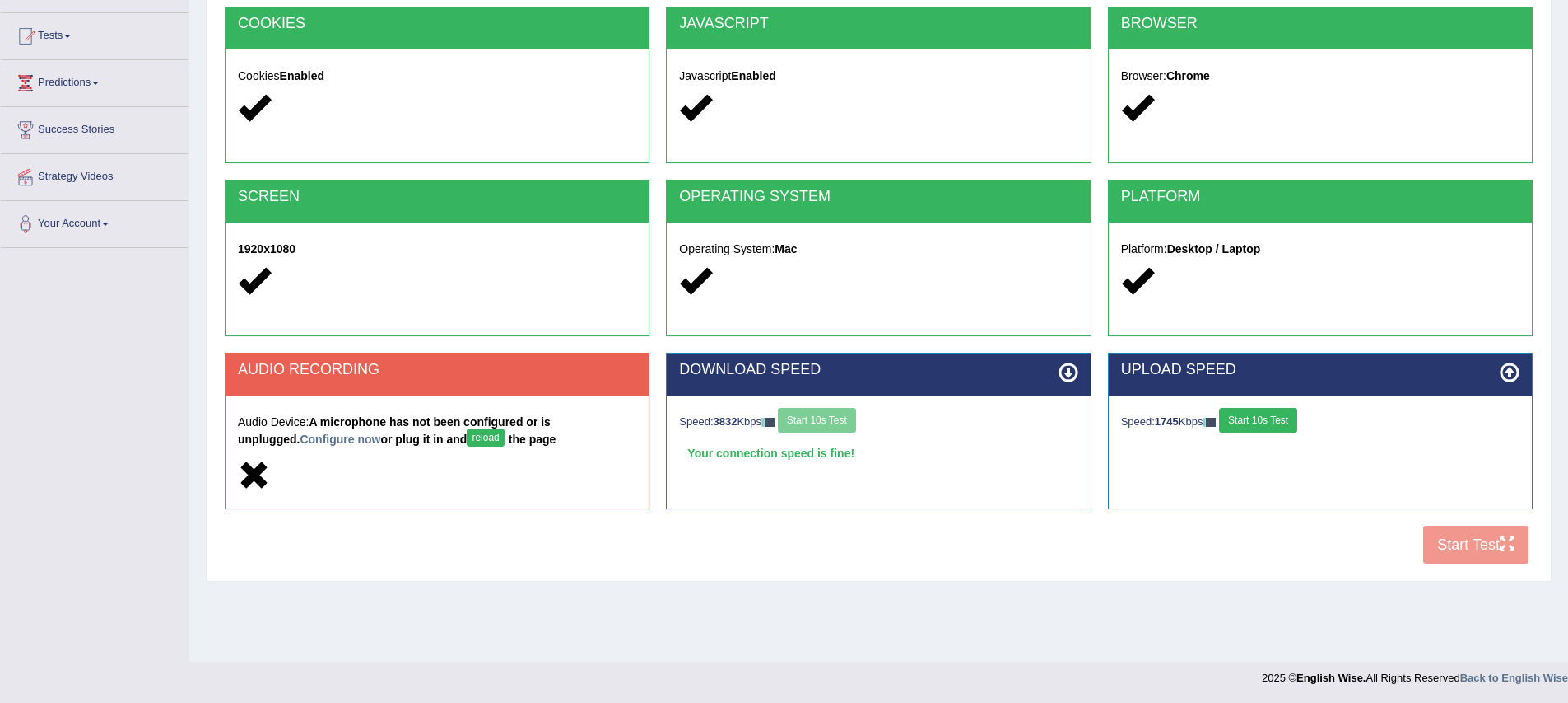
click at [435, 371] on h2 "AUDIO RECORDING" at bounding box center [437, 369] width 398 height 17
click at [467, 438] on button "reload" at bounding box center [486, 437] width 37 height 18
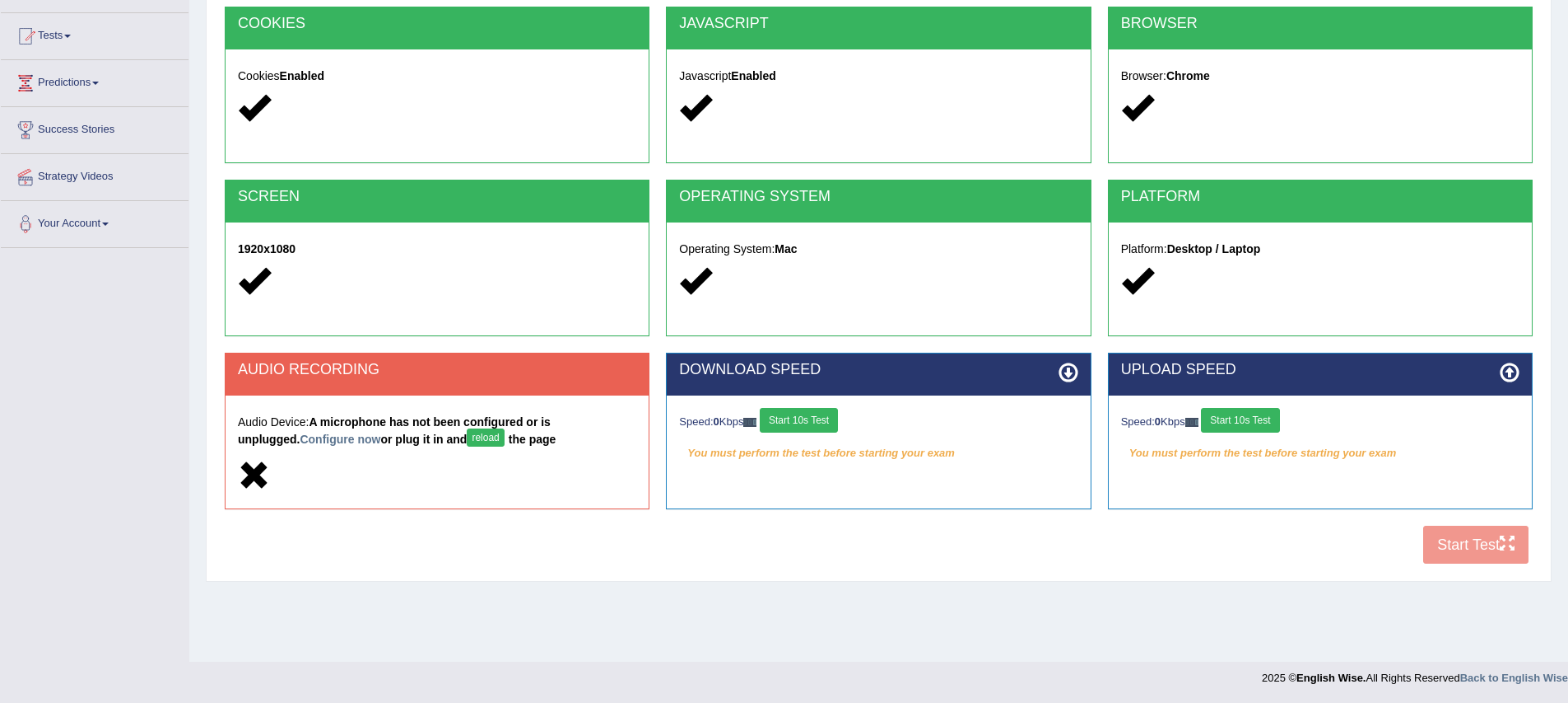
click at [467, 438] on button "reload" at bounding box center [486, 437] width 37 height 18
click at [467, 446] on button "reload" at bounding box center [486, 437] width 37 height 18
click at [467, 443] on button "reload" at bounding box center [486, 437] width 37 height 18
click at [467, 438] on button "reload" at bounding box center [486, 437] width 37 height 18
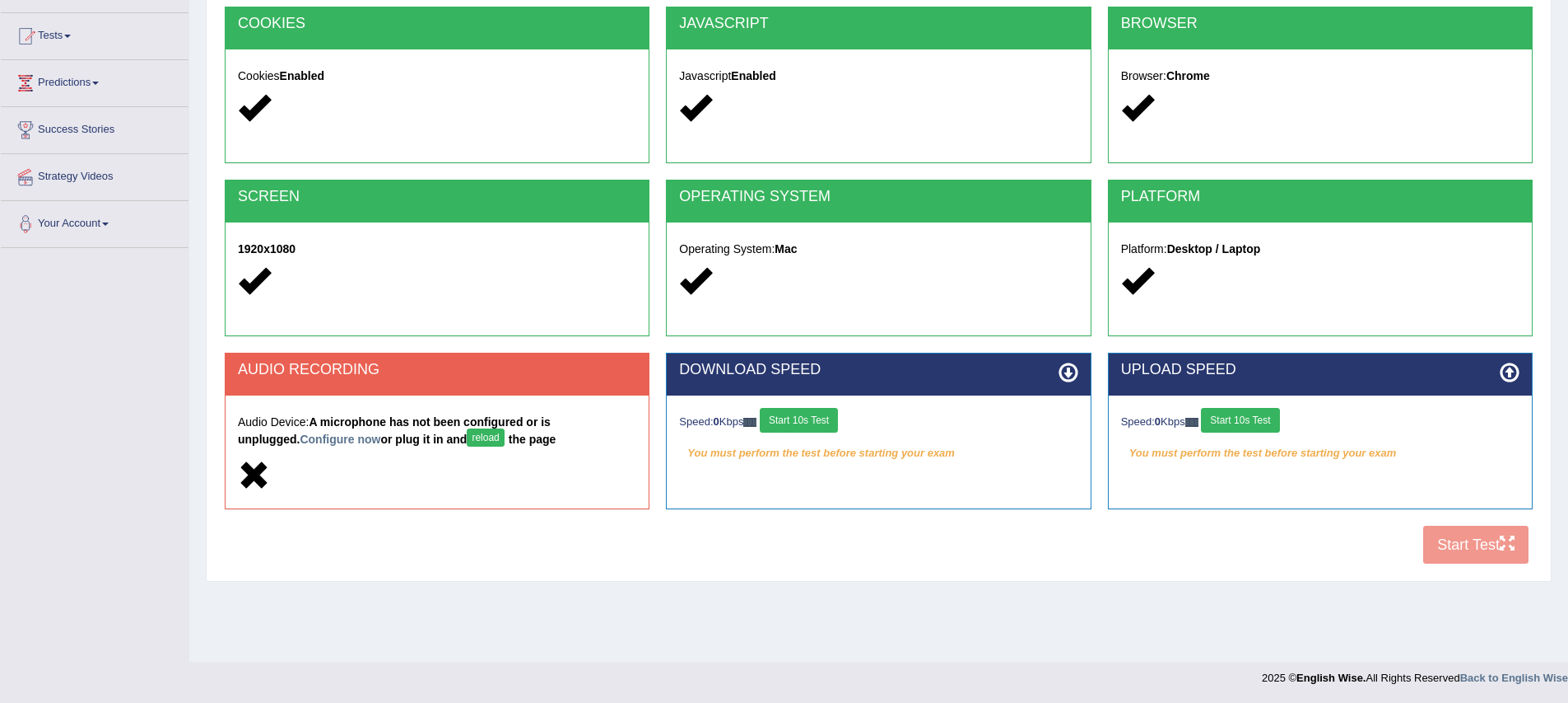
click at [1021, 428] on div "Speed: 0 Kbps Start 10s Test" at bounding box center [878, 421] width 398 height 28
click at [1505, 549] on div "COOKIES Cookies Enabled JAVASCRIPT Javascript Enabled BROWSER Browser: Chrome S…" at bounding box center [879, 290] width 1317 height 566
click at [1510, 545] on div "COOKIES Cookies Enabled JAVASCRIPT Javascript Enabled BROWSER Browser: Chrome S…" at bounding box center [879, 290] width 1317 height 566
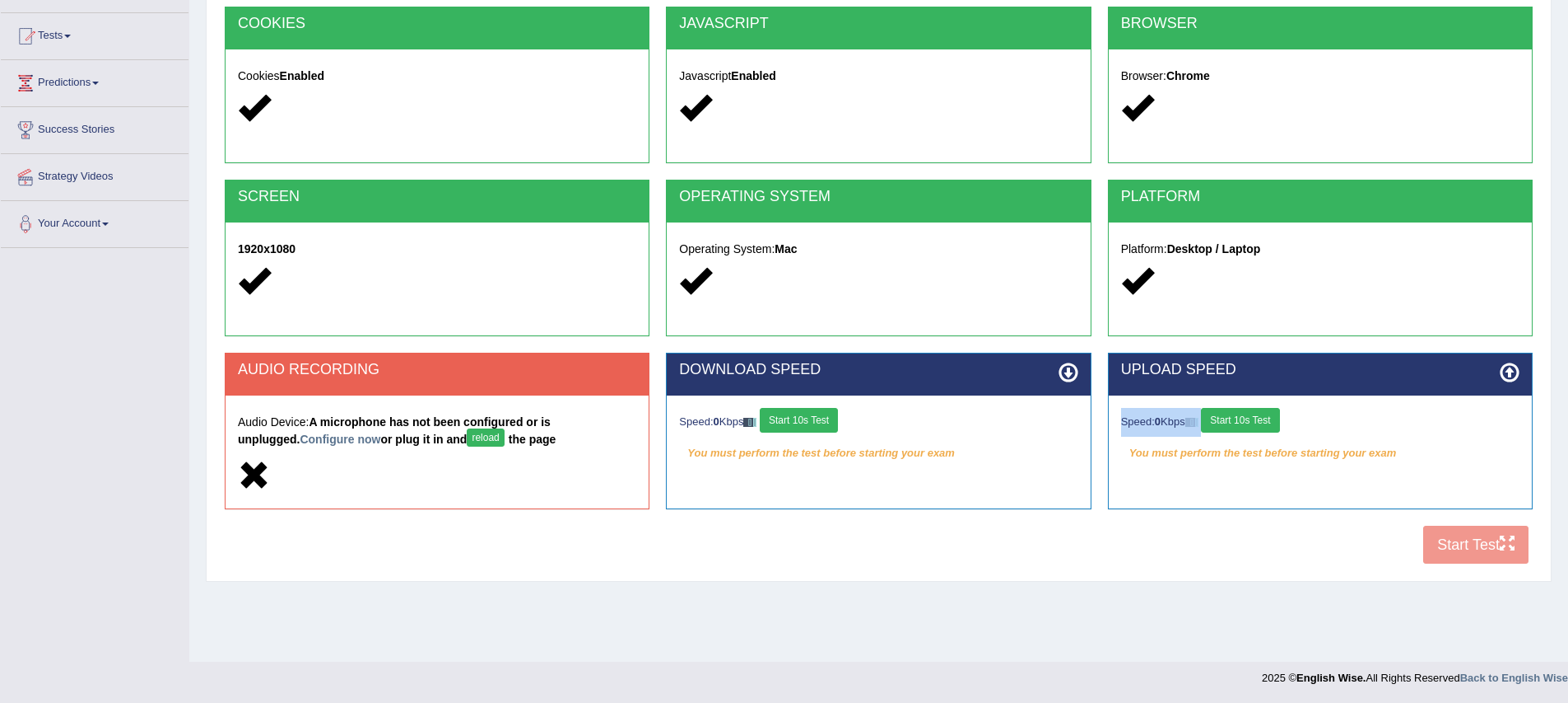
click at [1509, 545] on div "COOKIES Cookies Enabled JAVASCRIPT Javascript Enabled BROWSER Browser: Chrome S…" at bounding box center [879, 290] width 1317 height 566
click at [254, 480] on icon at bounding box center [253, 475] width 32 height 32
click at [467, 438] on button "reload" at bounding box center [486, 437] width 37 height 18
click at [691, 564] on div "COOKIES Cookies Enabled JAVASCRIPT Javascript Enabled BROWSER Browser: Chrome S…" at bounding box center [879, 290] width 1317 height 566
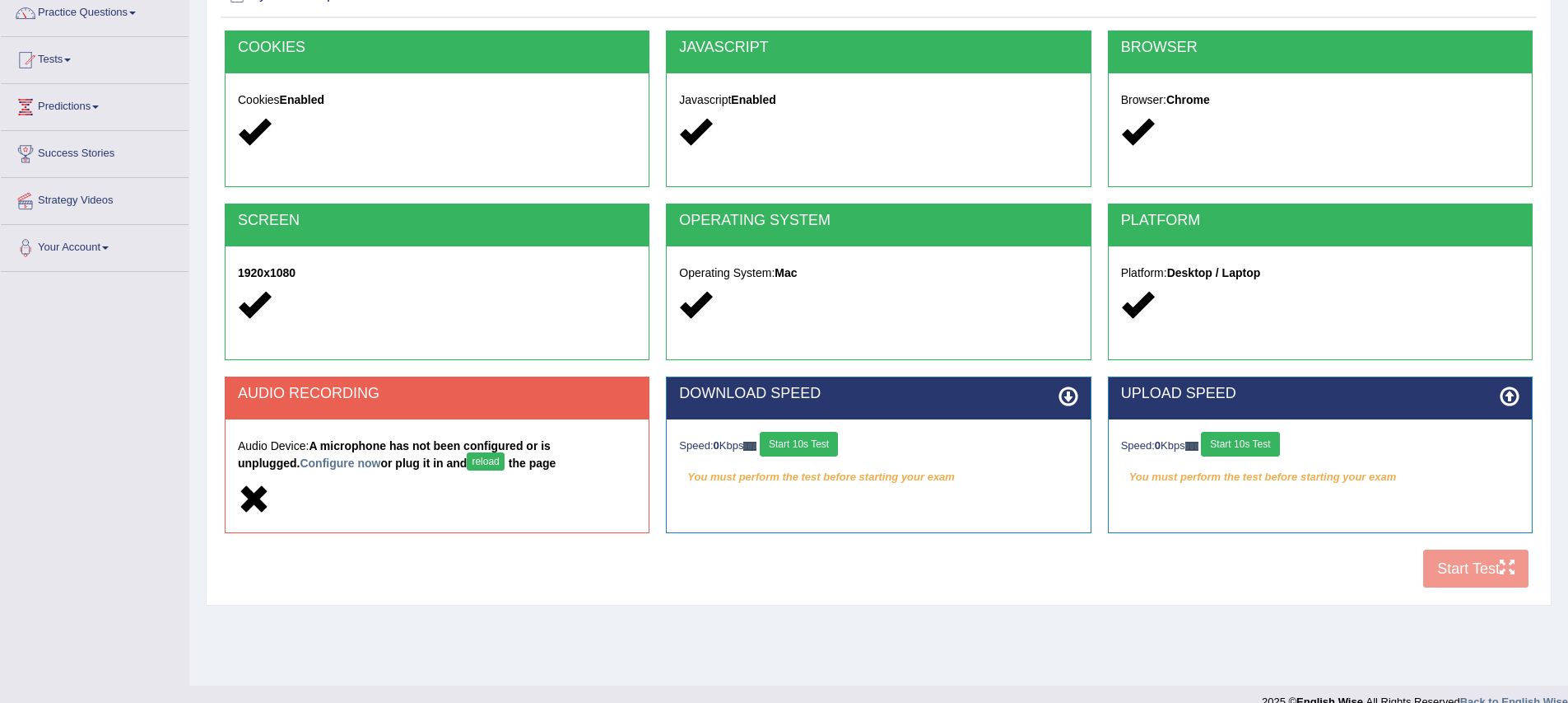
scroll to position [162, 0]
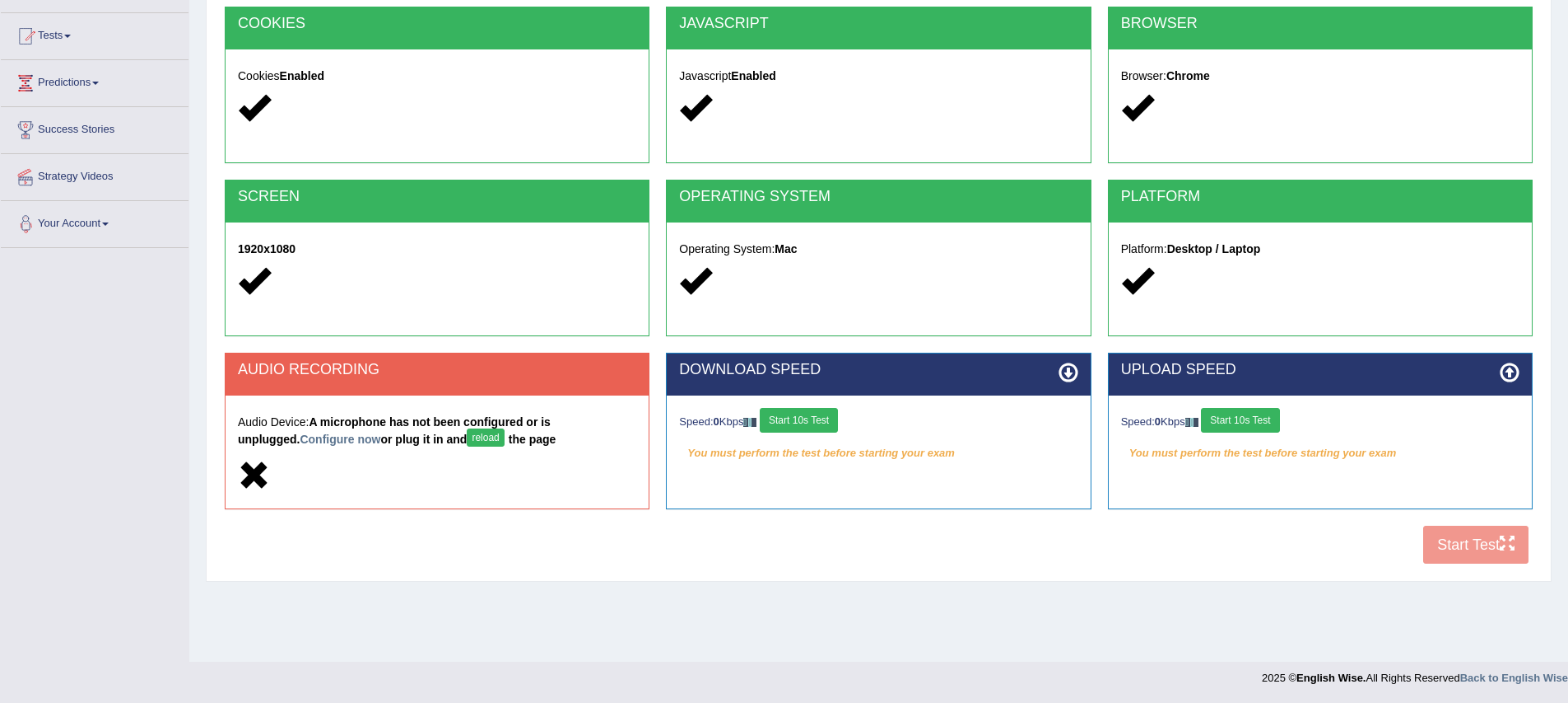
click at [467, 433] on button "reload" at bounding box center [486, 437] width 37 height 18
click at [467, 436] on button "reload" at bounding box center [486, 437] width 37 height 18
click at [467, 442] on button "reload" at bounding box center [486, 437] width 37 height 18
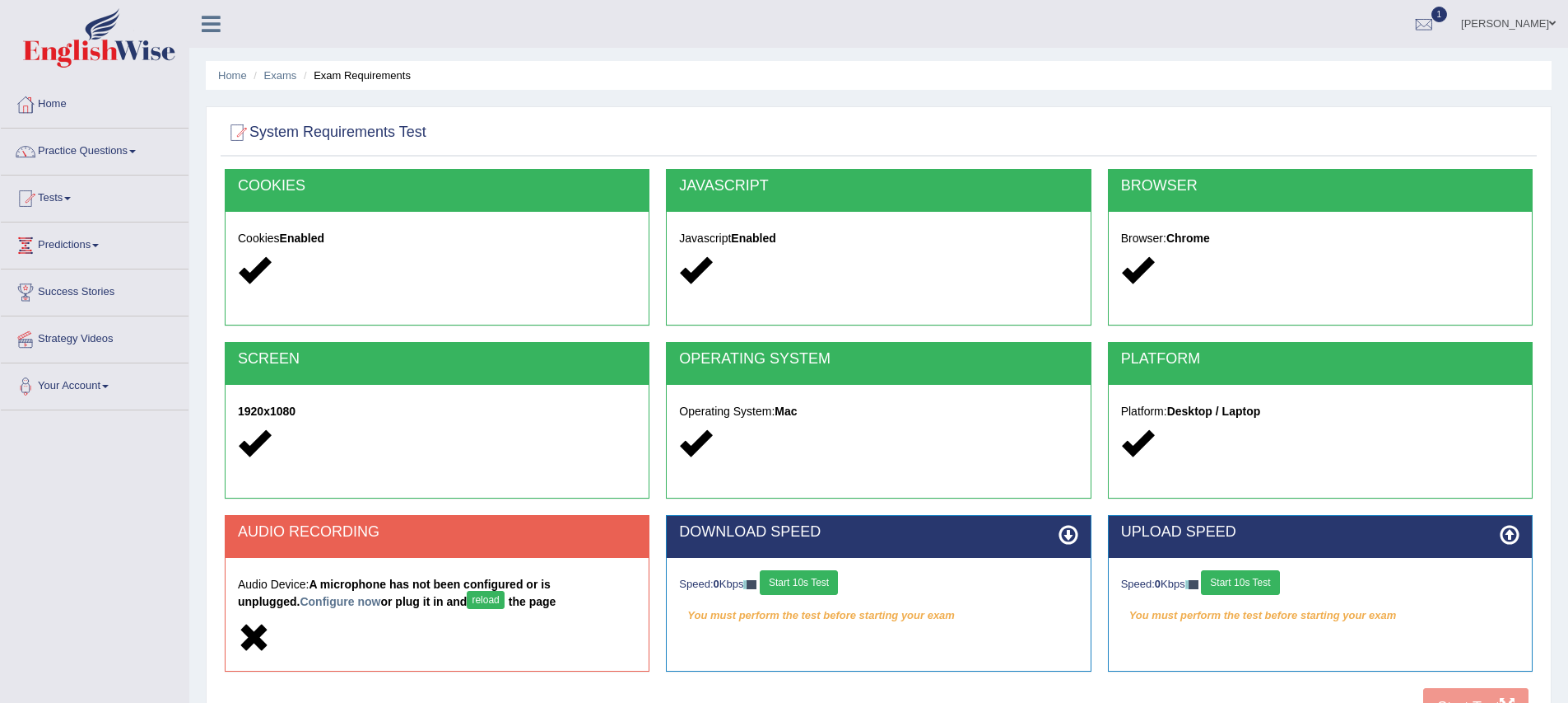
click at [324, 622] on div at bounding box center [437, 639] width 398 height 35
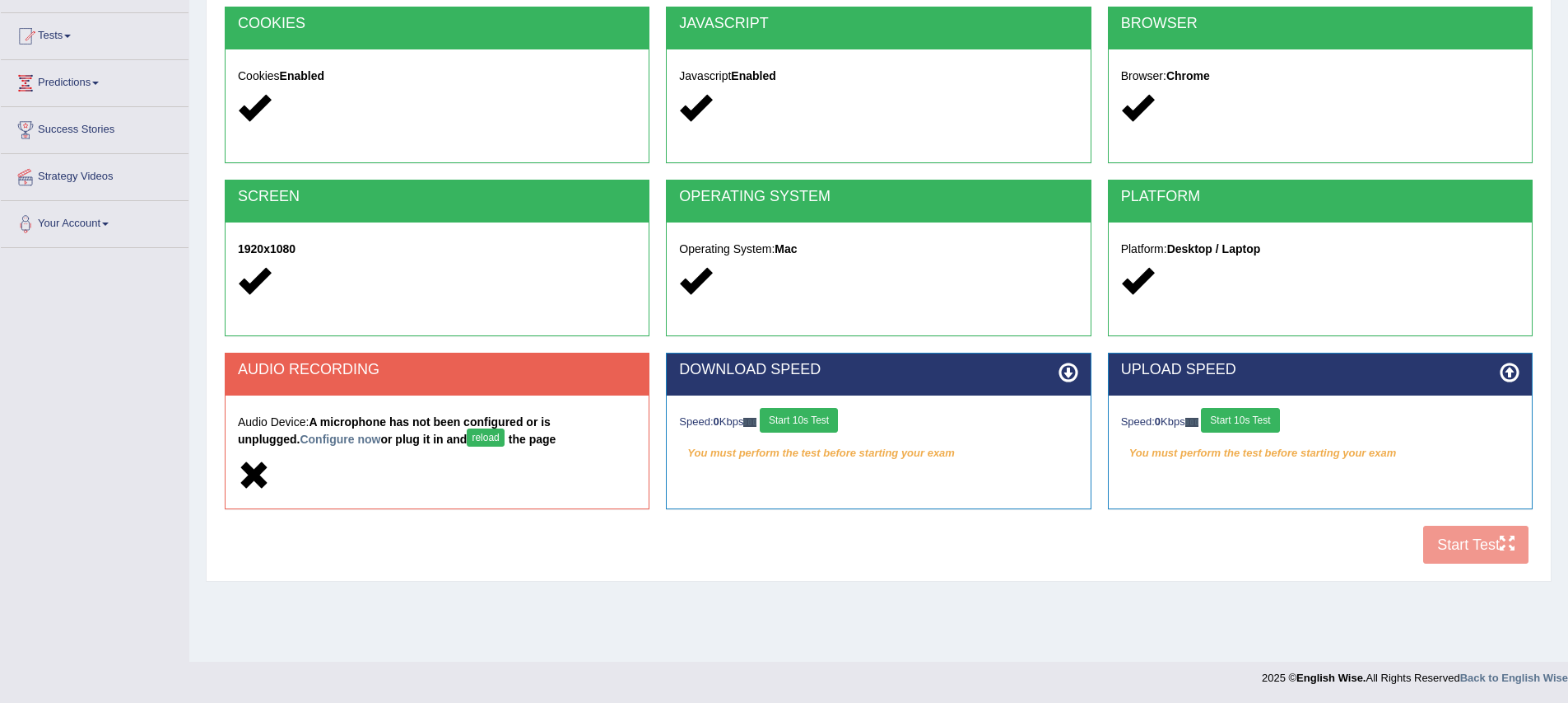
click at [336, 459] on div at bounding box center [437, 476] width 398 height 35
click at [467, 441] on button "reload" at bounding box center [486, 437] width 37 height 18
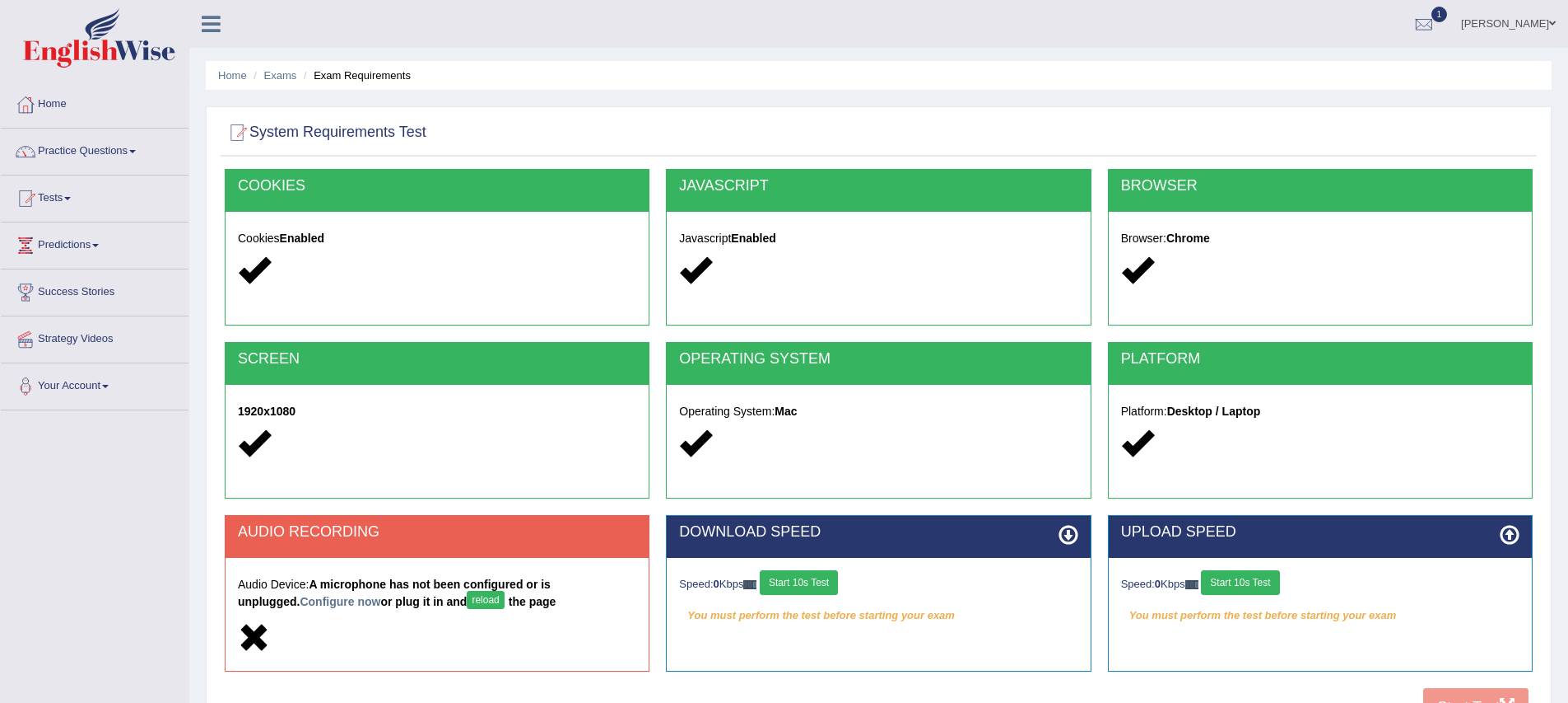
scroll to position [162, 0]
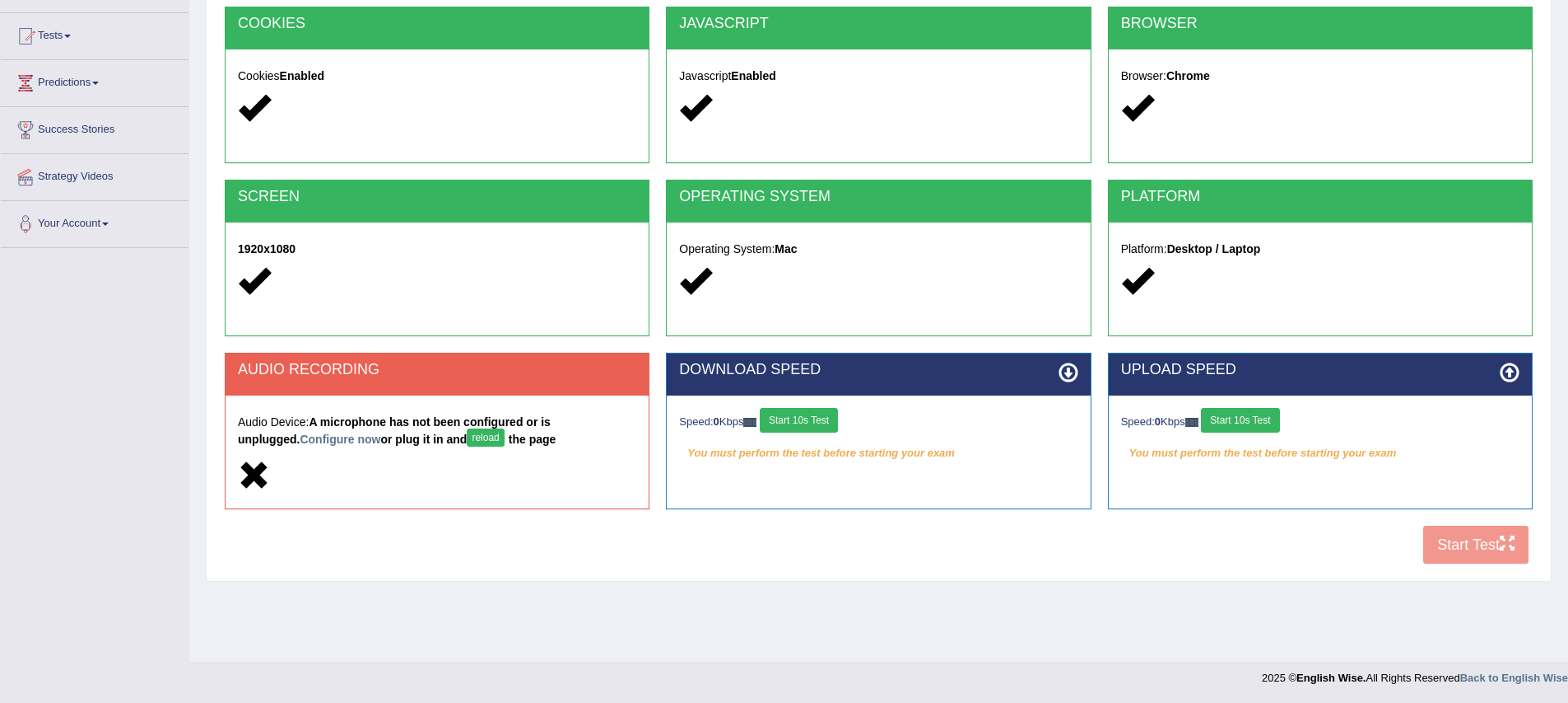
click at [467, 436] on button "reload" at bounding box center [486, 437] width 37 height 18
click at [467, 439] on button "reload" at bounding box center [486, 437] width 37 height 18
click at [396, 514] on div "AUDIO RECORDING Audio Device: A microphone has not been configured or is unplug…" at bounding box center [438, 439] width 442 height 173
click at [1510, 543] on div "COOKIES Cookies Enabled JAVASCRIPT Javascript Enabled BROWSER Browser: Chrome S…" at bounding box center [879, 290] width 1317 height 566
click at [515, 386] on div "AUDIO RECORDING" at bounding box center [437, 374] width 423 height 42
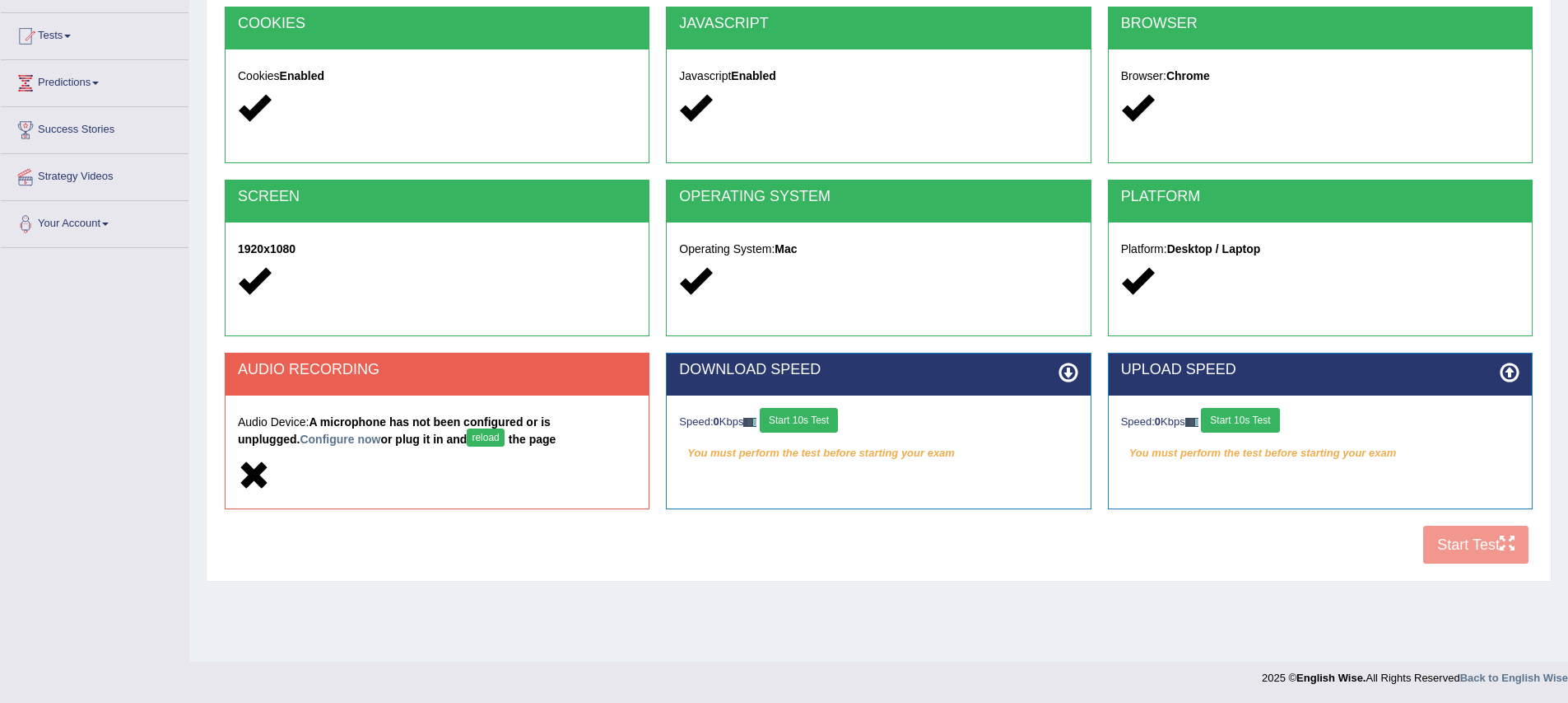
click at [394, 478] on div at bounding box center [437, 476] width 398 height 35
click at [467, 440] on button "reload" at bounding box center [486, 437] width 37 height 18
click at [467, 434] on button "reload" at bounding box center [486, 437] width 37 height 18
click at [83, 45] on link "Tests" at bounding box center [94, 33] width 187 height 41
click at [78, 79] on link "Take Practice Sectional Test" at bounding box center [107, 74] width 154 height 29
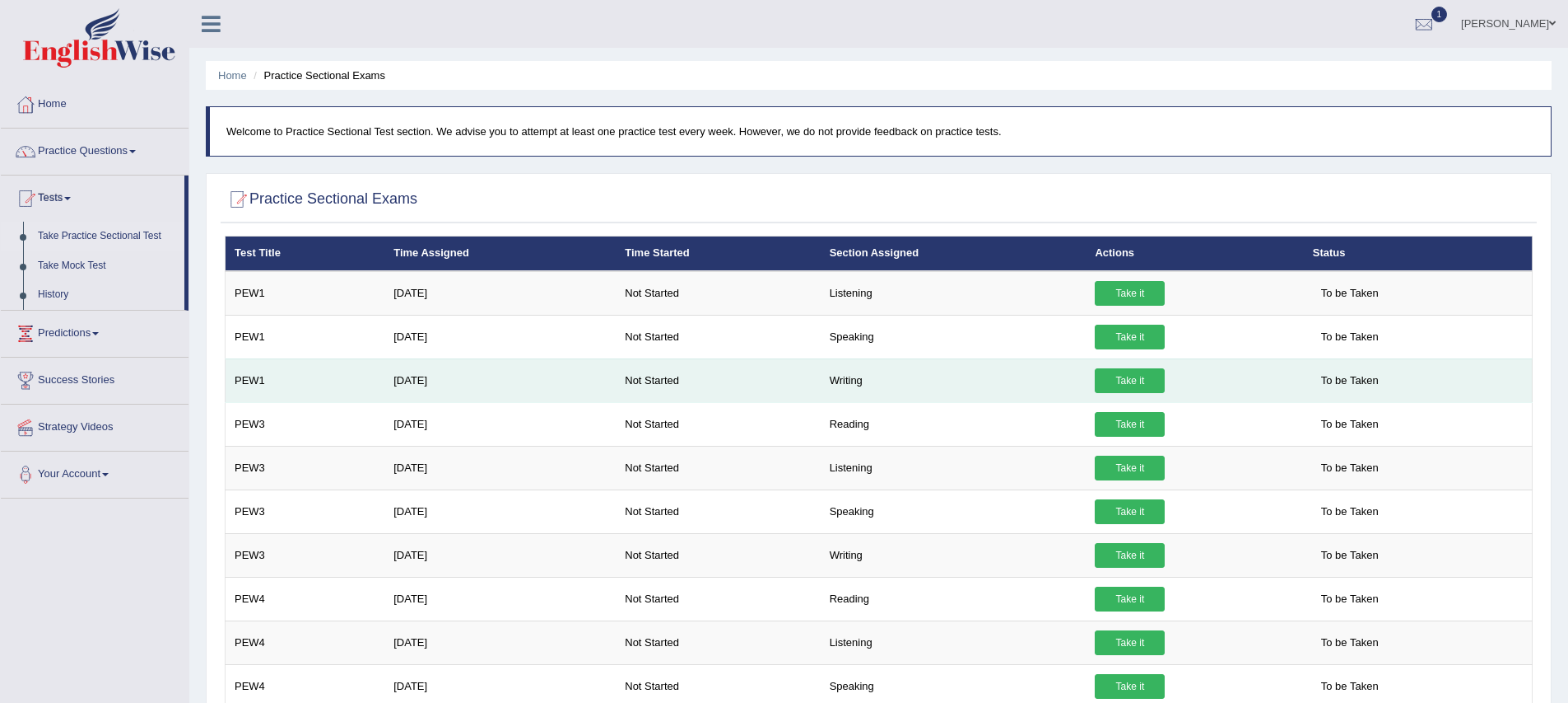
click at [1138, 383] on link "Take it" at bounding box center [1129, 380] width 70 height 25
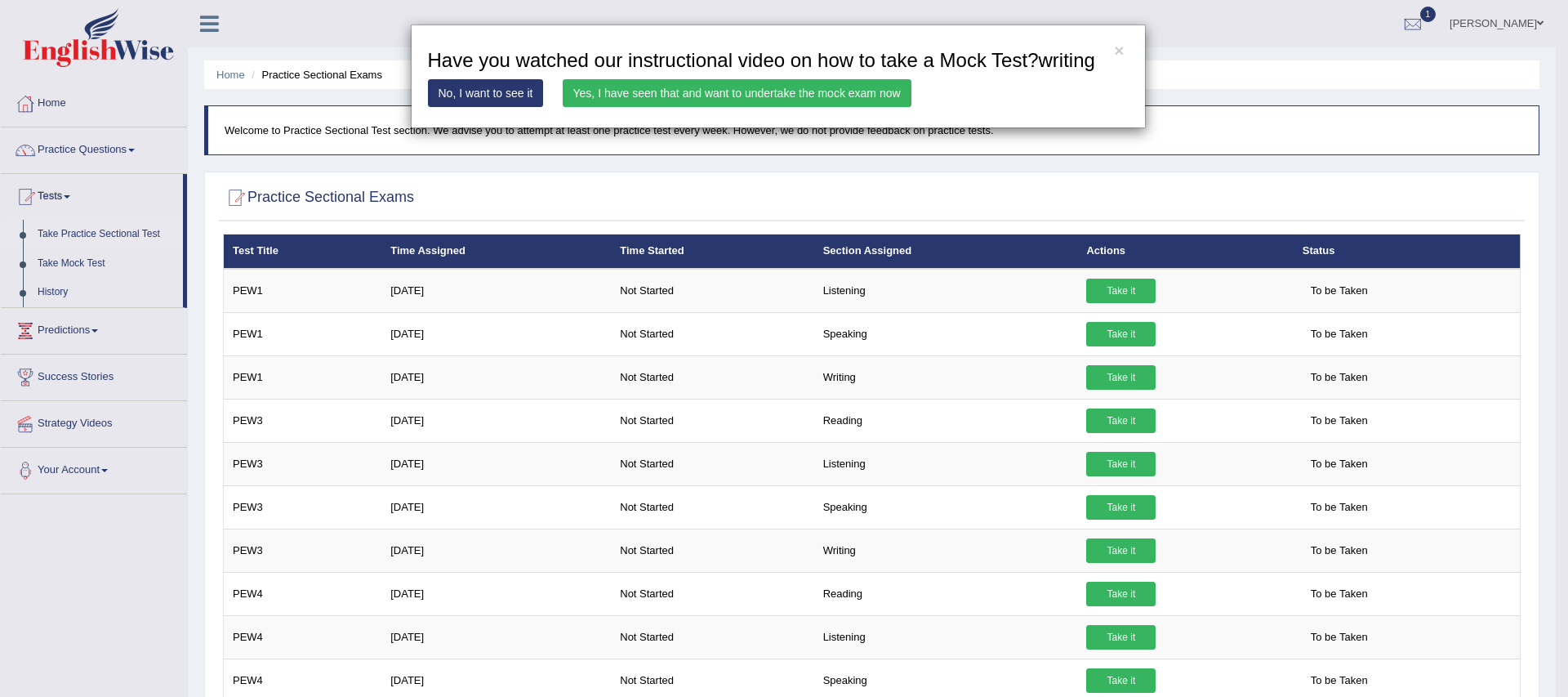
click at [687, 107] on link "Yes, I have seen that and want to undertake the mock exam now" at bounding box center [737, 92] width 348 height 28
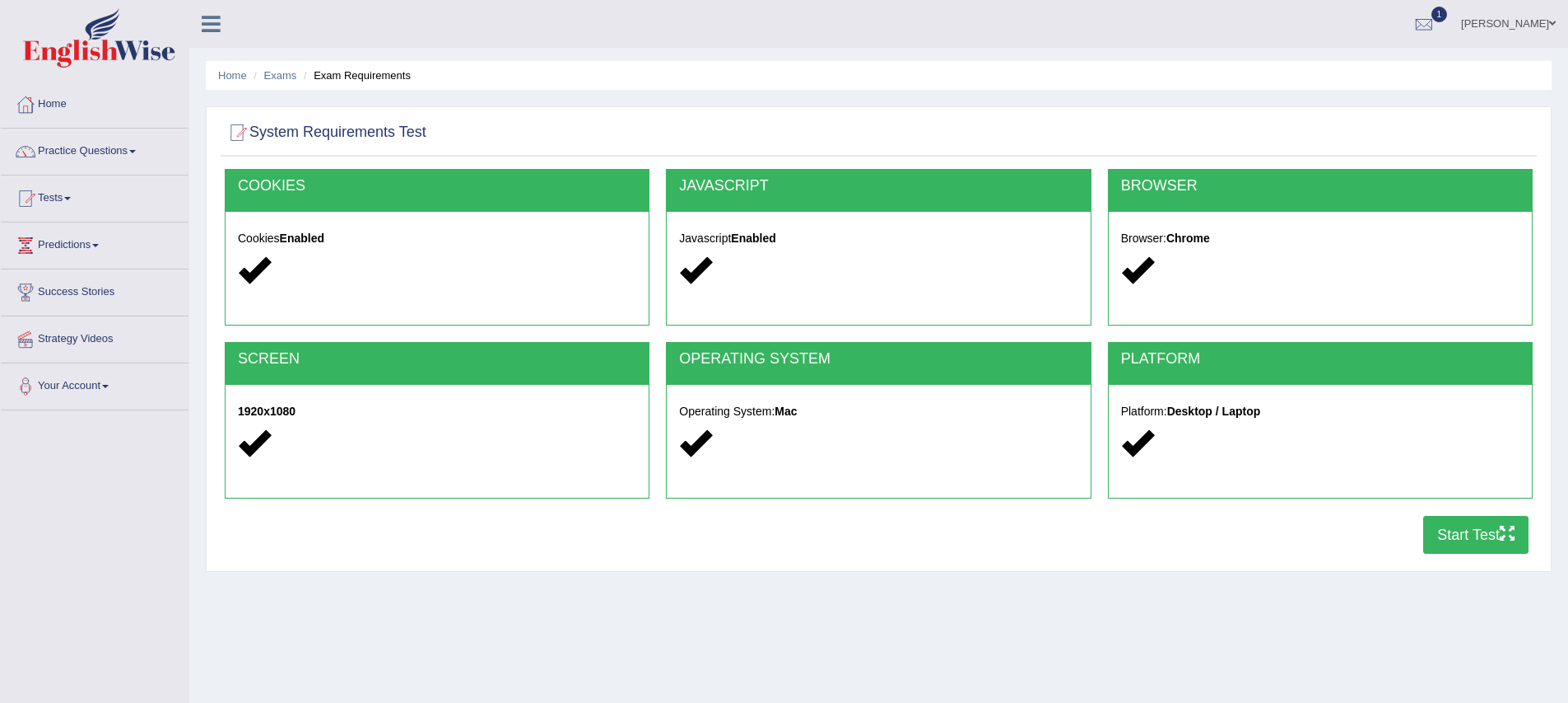
click at [1486, 540] on button "Start Test" at bounding box center [1476, 534] width 105 height 38
